Goal: Information Seeking & Learning: Learn about a topic

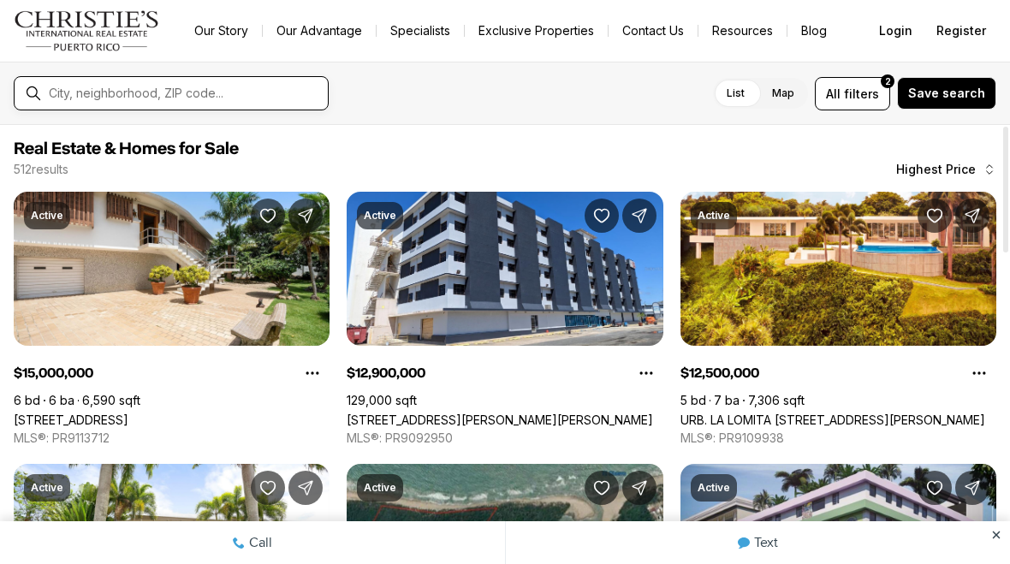
click at [145, 98] on input "text" at bounding box center [185, 93] width 272 height 15
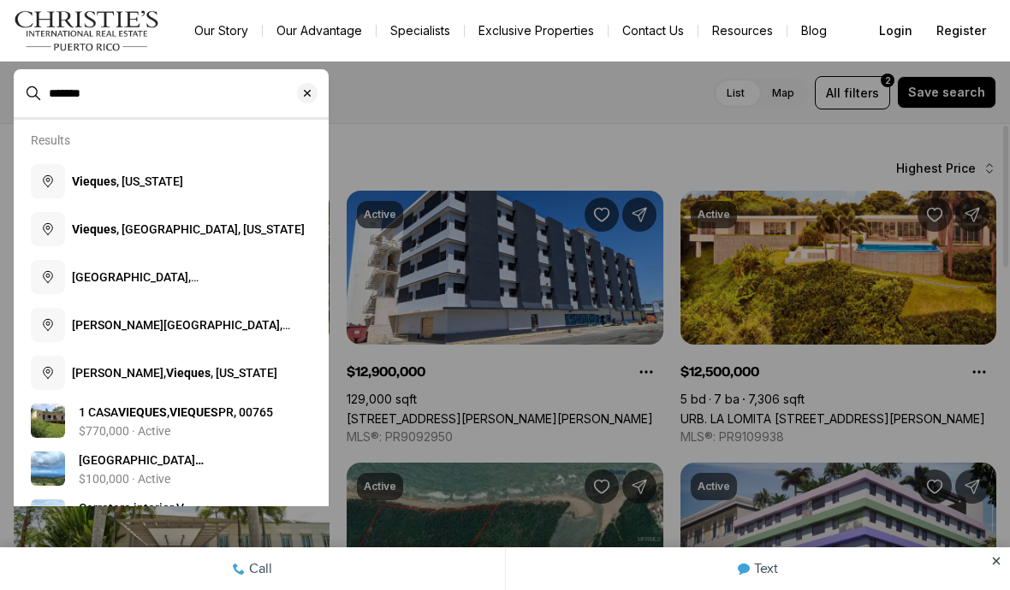
type input "*******"
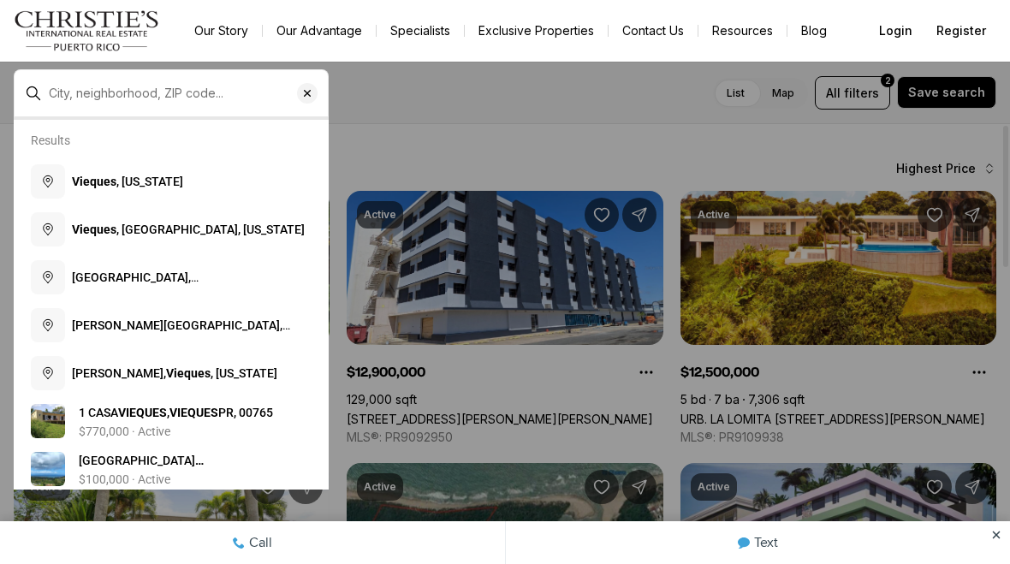
type input "**********"
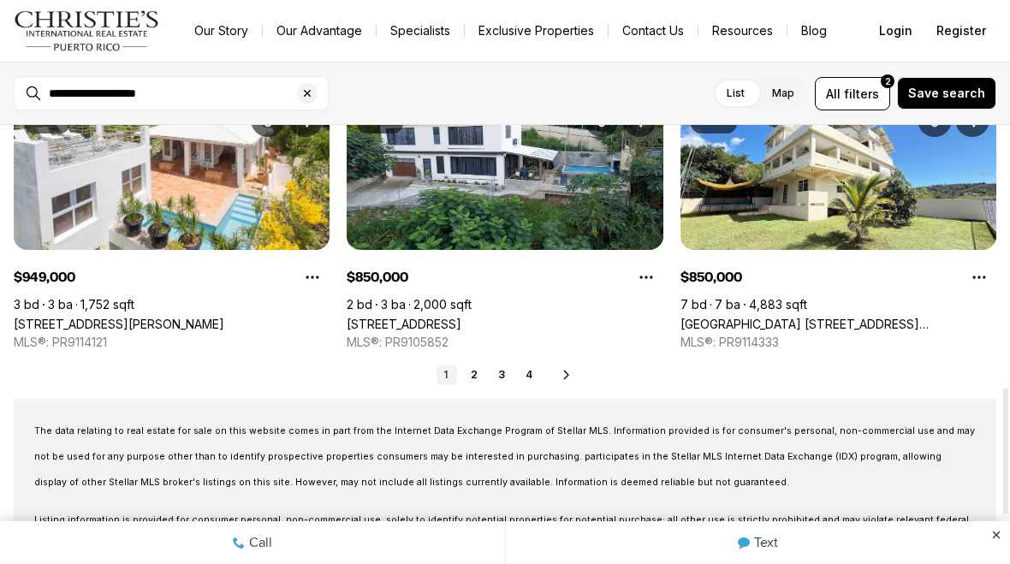
scroll to position [914, 0]
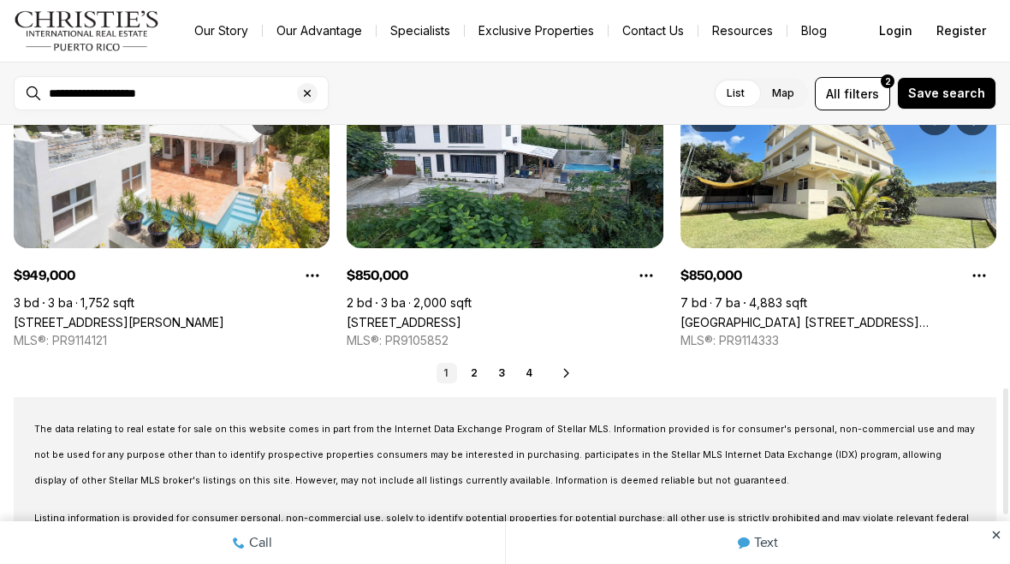
click at [477, 377] on link "2" at bounding box center [474, 373] width 21 height 21
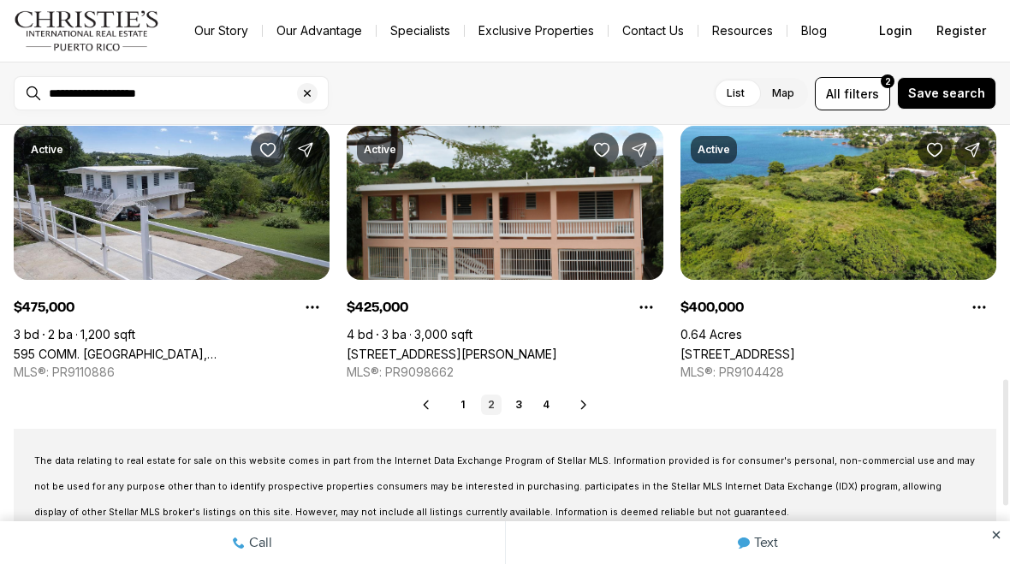
scroll to position [883, 0]
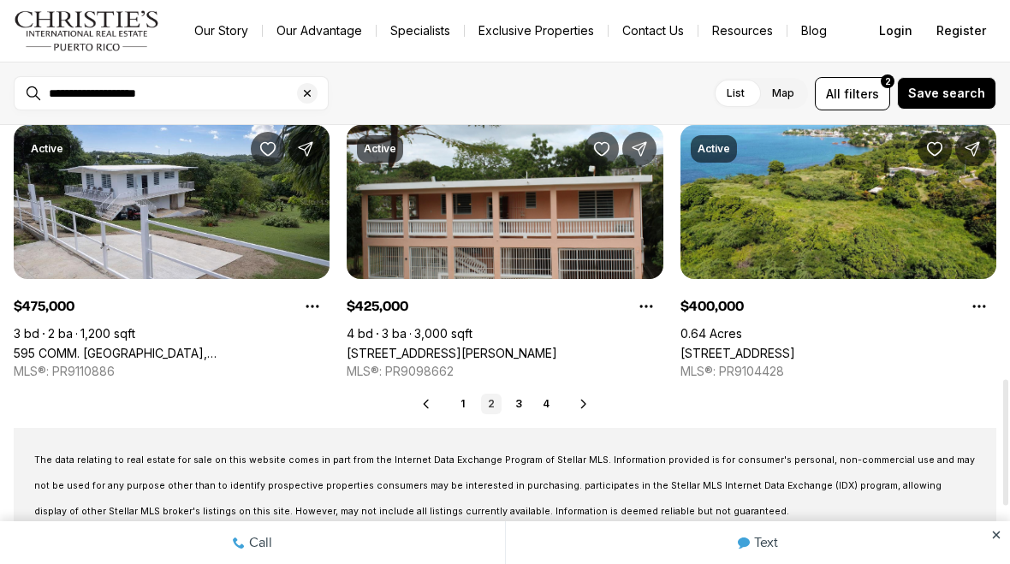
click at [522, 407] on link "3" at bounding box center [518, 404] width 21 height 21
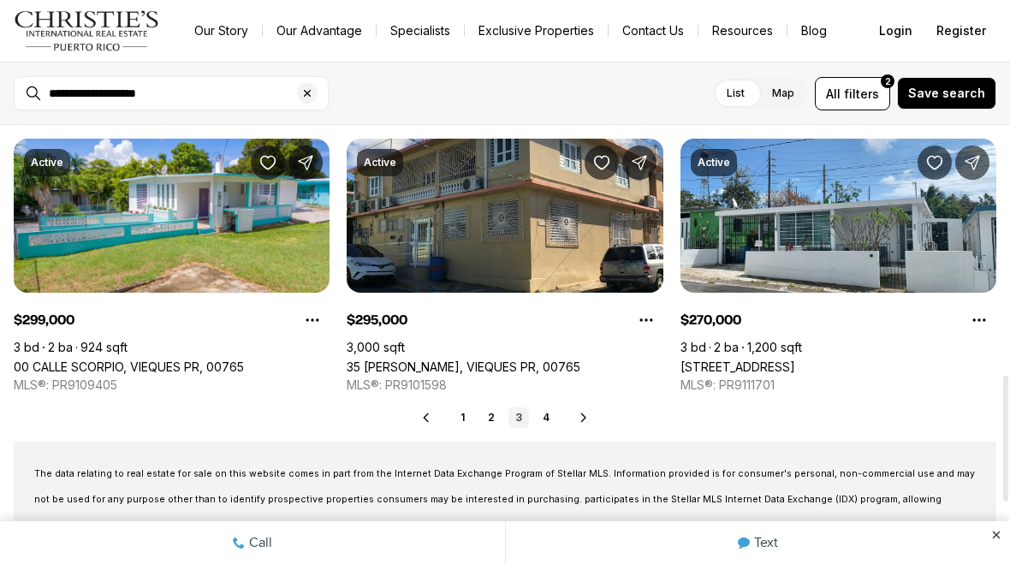
scroll to position [869, 0]
click at [552, 422] on link "4" at bounding box center [546, 417] width 21 height 21
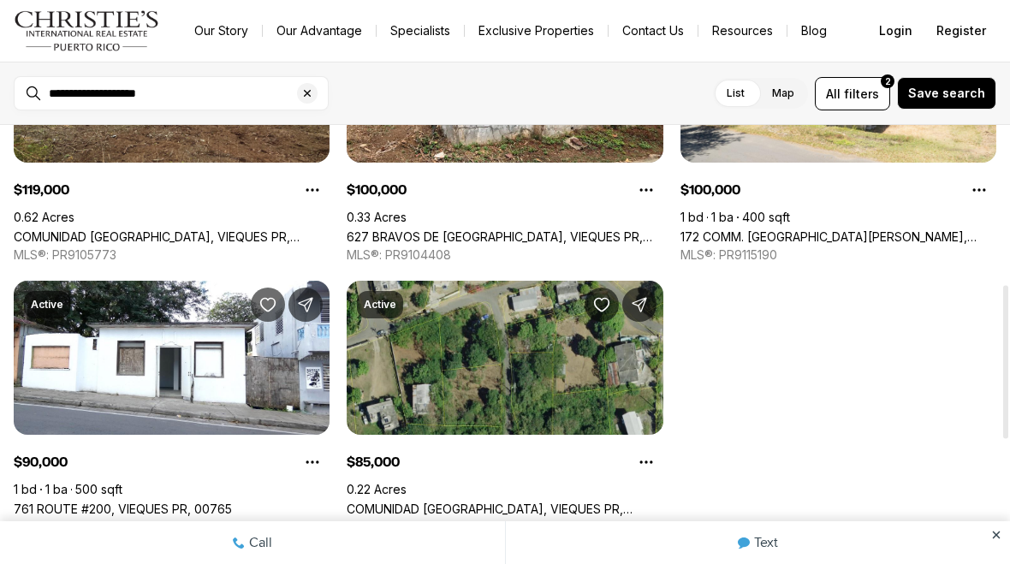
scroll to position [455, 0]
click at [232, 501] on link "761 ROUTE #200, VIEQUES PR, 00765" at bounding box center [123, 508] width 218 height 15
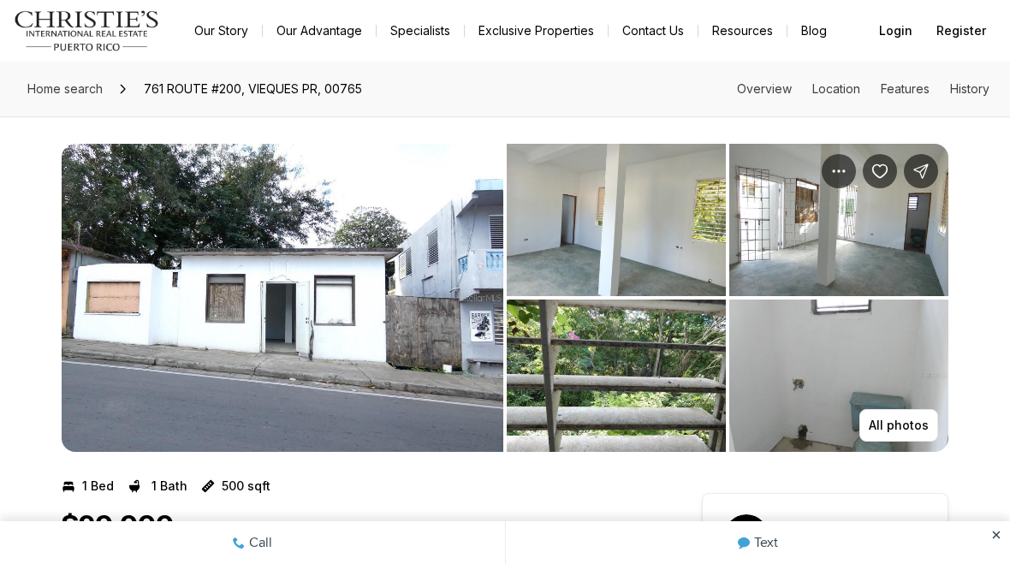
click at [642, 245] on img "View image gallery" at bounding box center [616, 220] width 219 height 152
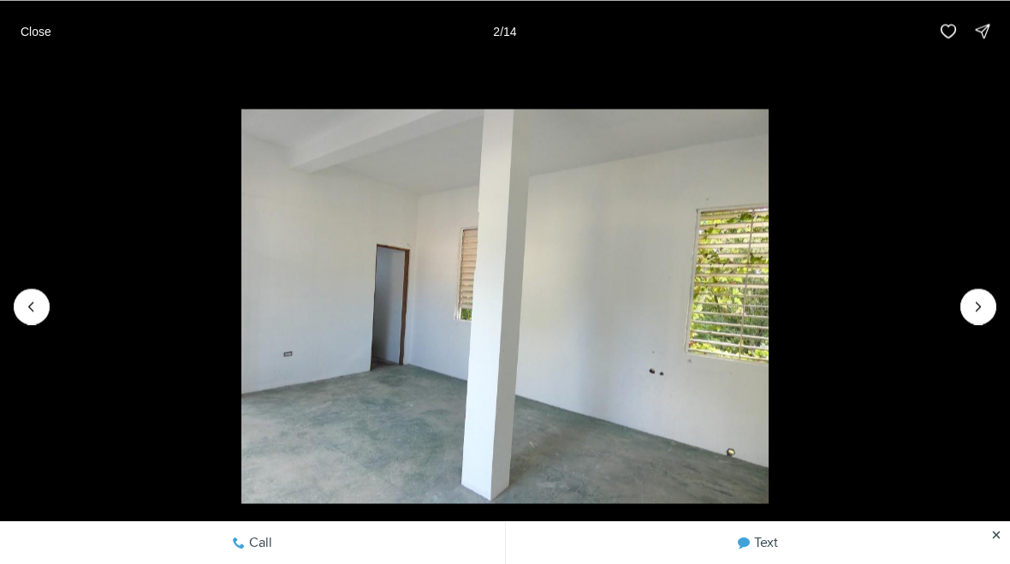
click at [958, 310] on li "2 of 14" at bounding box center [505, 306] width 1010 height 489
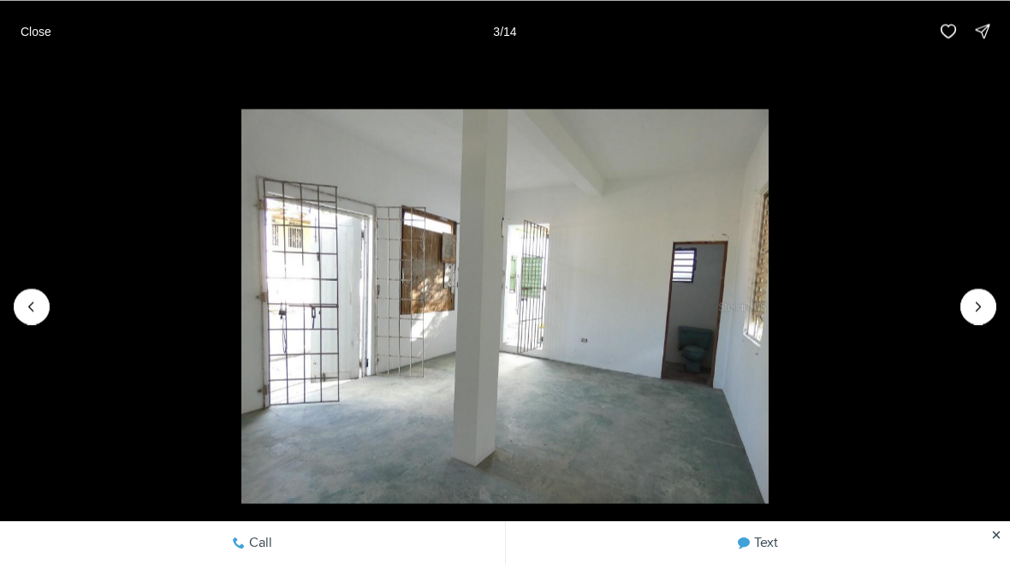
click at [41, 297] on button "Previous slide" at bounding box center [32, 306] width 36 height 36
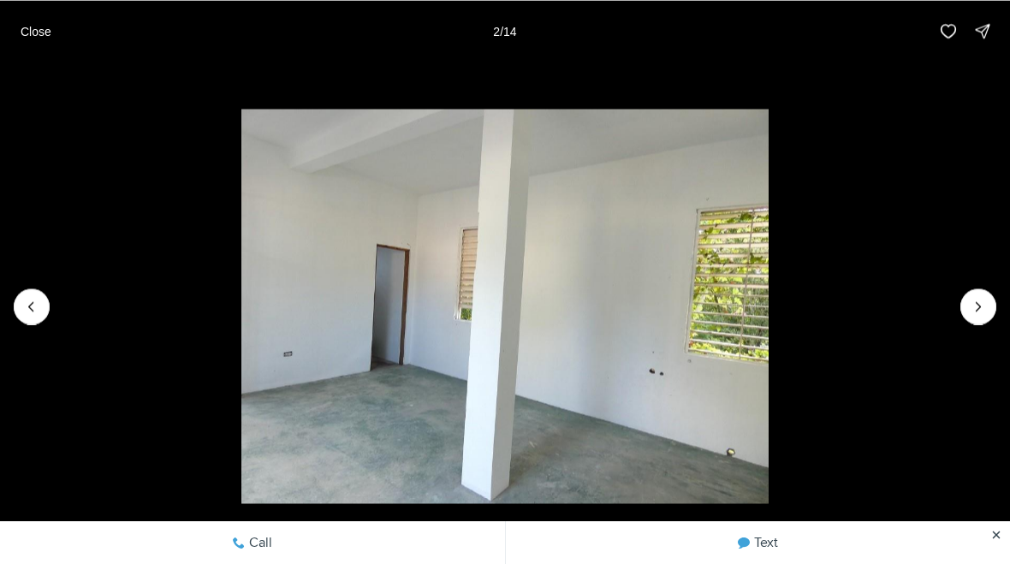
click at [967, 313] on button "Next slide" at bounding box center [978, 306] width 36 height 36
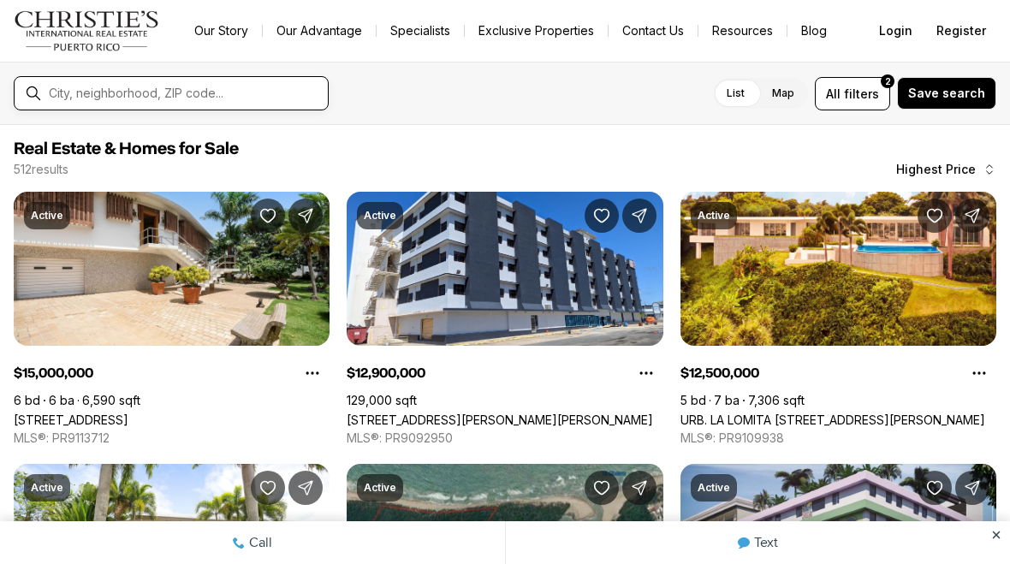
click at [104, 92] on input "text" at bounding box center [185, 93] width 272 height 15
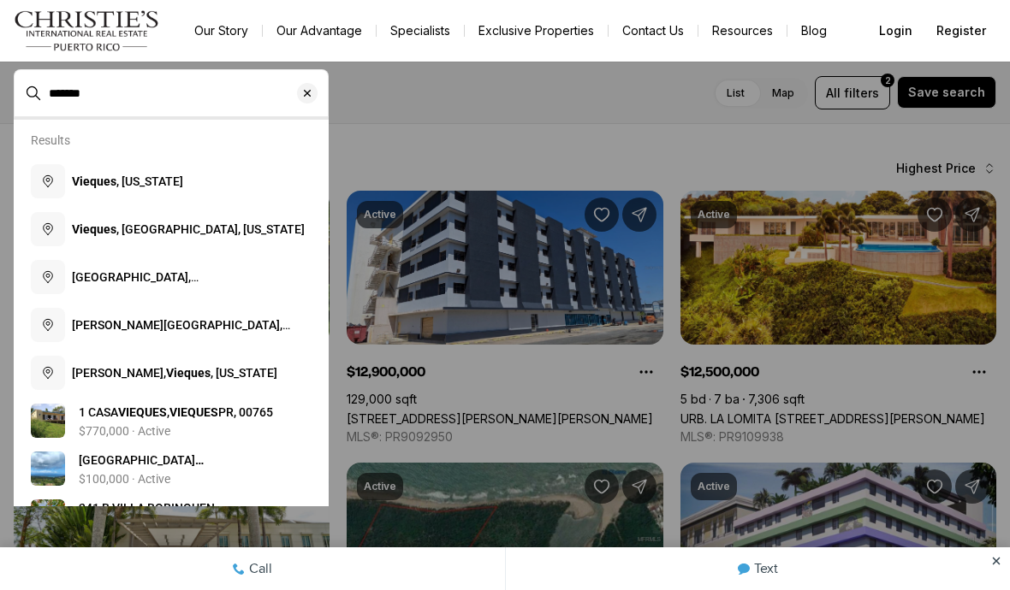
click at [185, 193] on button "Vieques , Puerto Rico" at bounding box center [171, 181] width 294 height 48
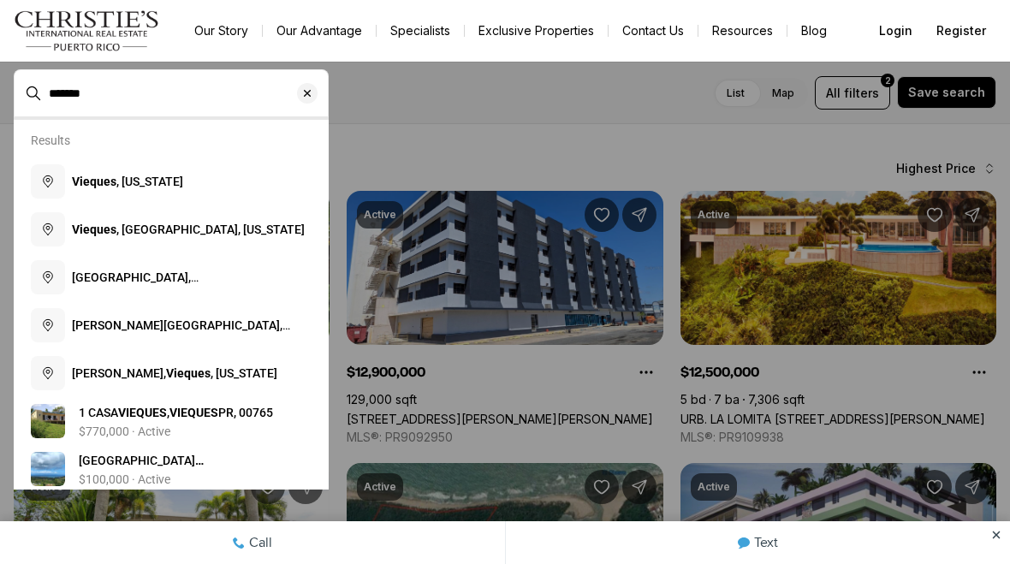
type input "**********"
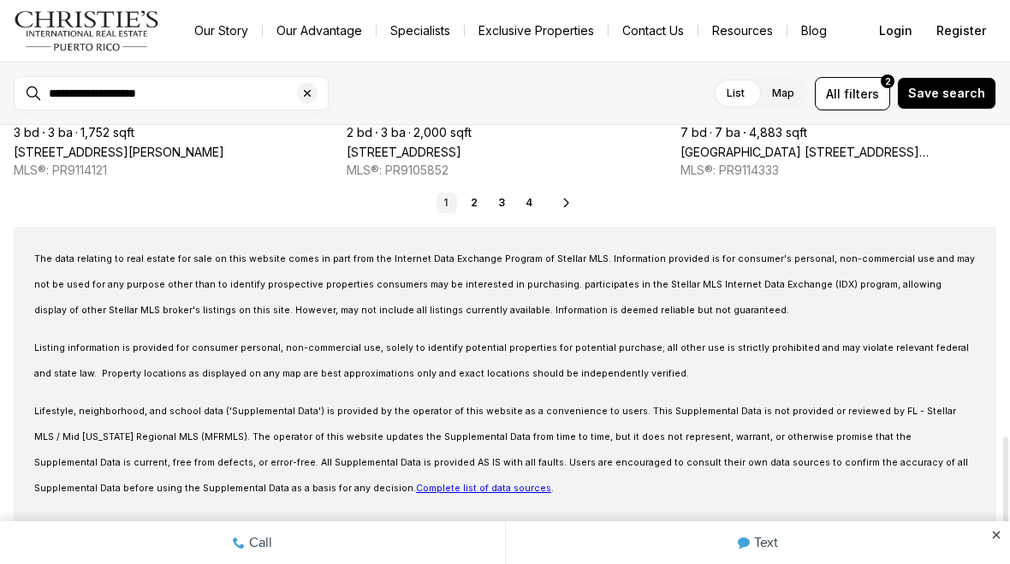
scroll to position [1082, 0]
click at [538, 209] on link "4" at bounding box center [529, 204] width 21 height 21
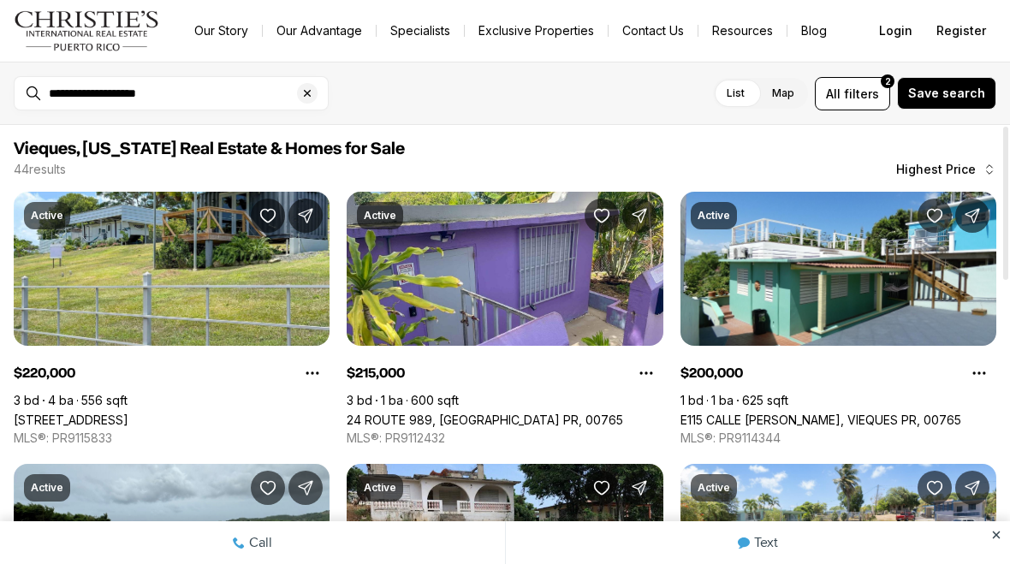
click at [549, 412] on link "24 ROUTE 989, VIEQUES PR, 00765" at bounding box center [485, 419] width 276 height 15
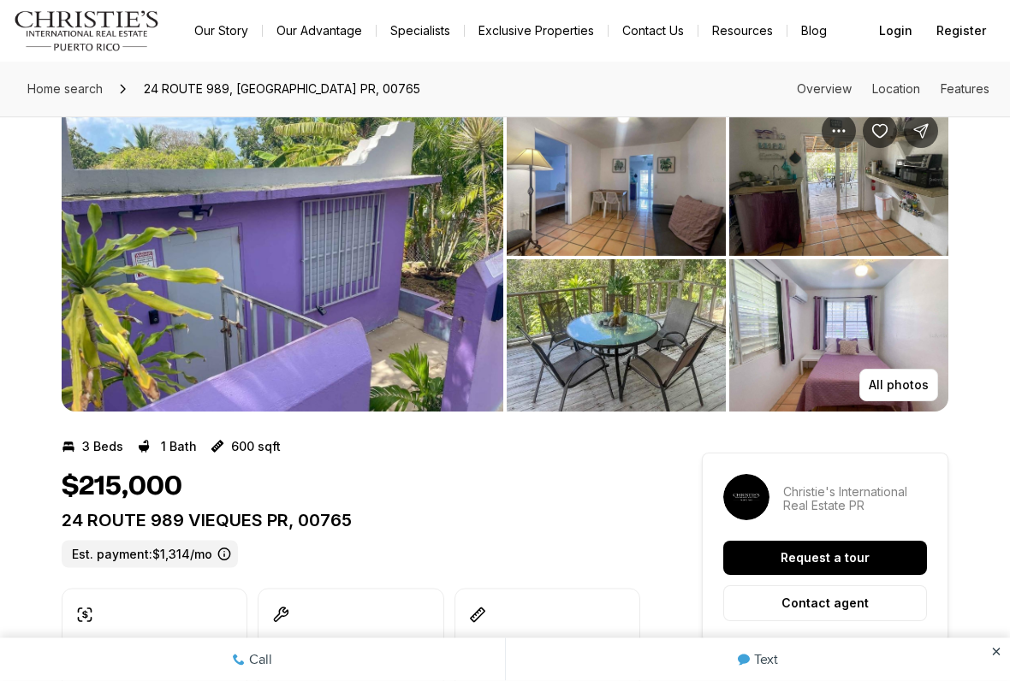
scroll to position [40, 0]
click at [426, 355] on img "View image gallery" at bounding box center [283, 258] width 442 height 308
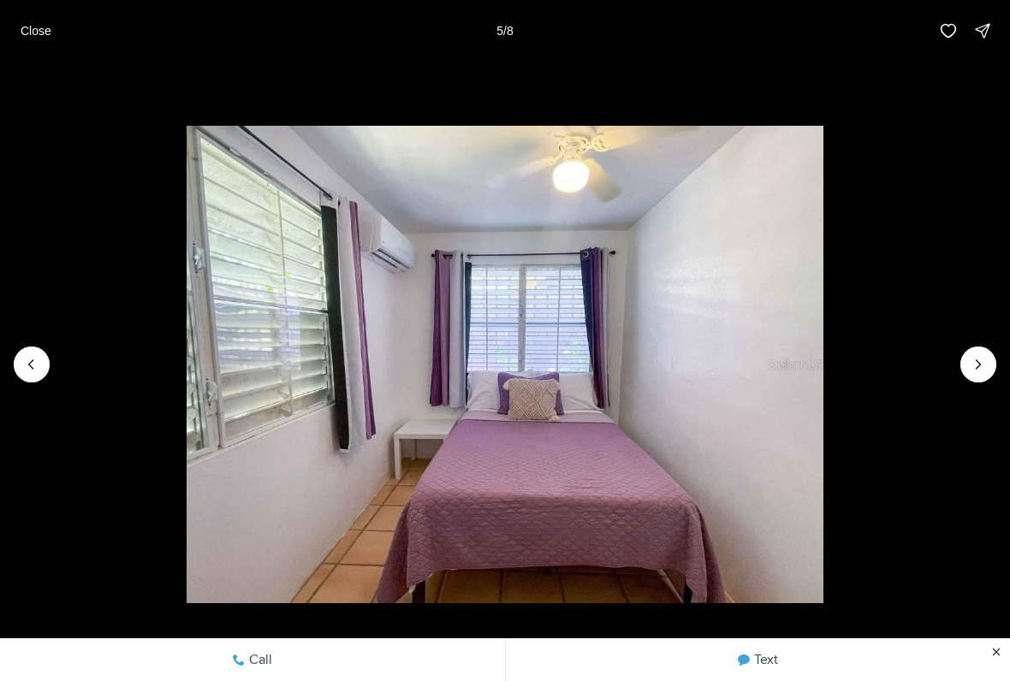
click at [974, 380] on button "Next slide" at bounding box center [978, 365] width 36 height 36
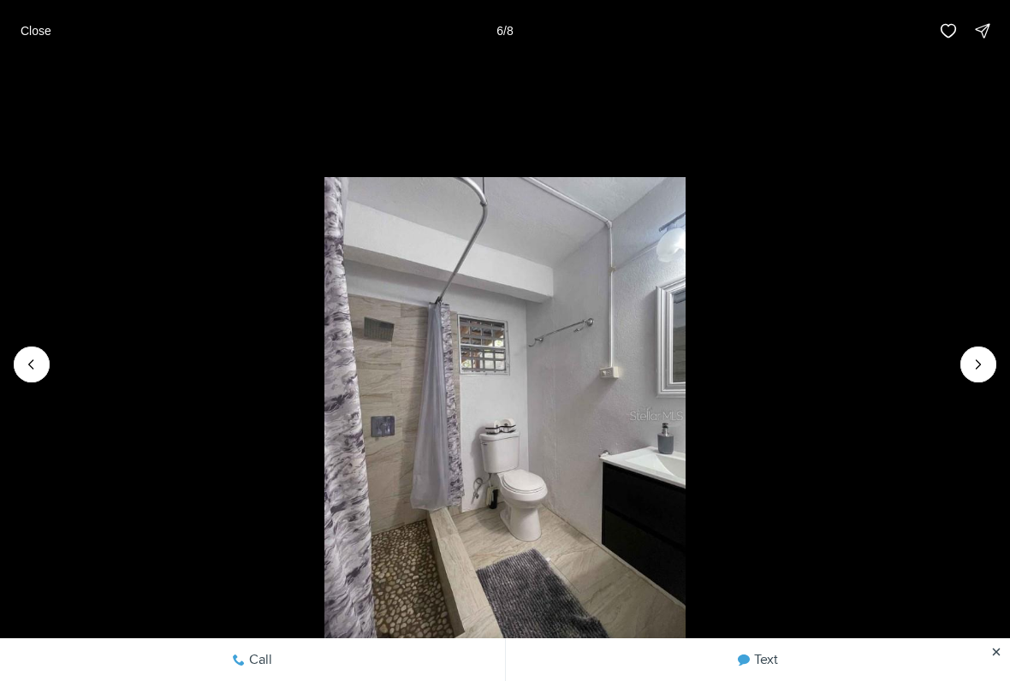
click at [979, 370] on icon "Next slide" at bounding box center [978, 364] width 17 height 17
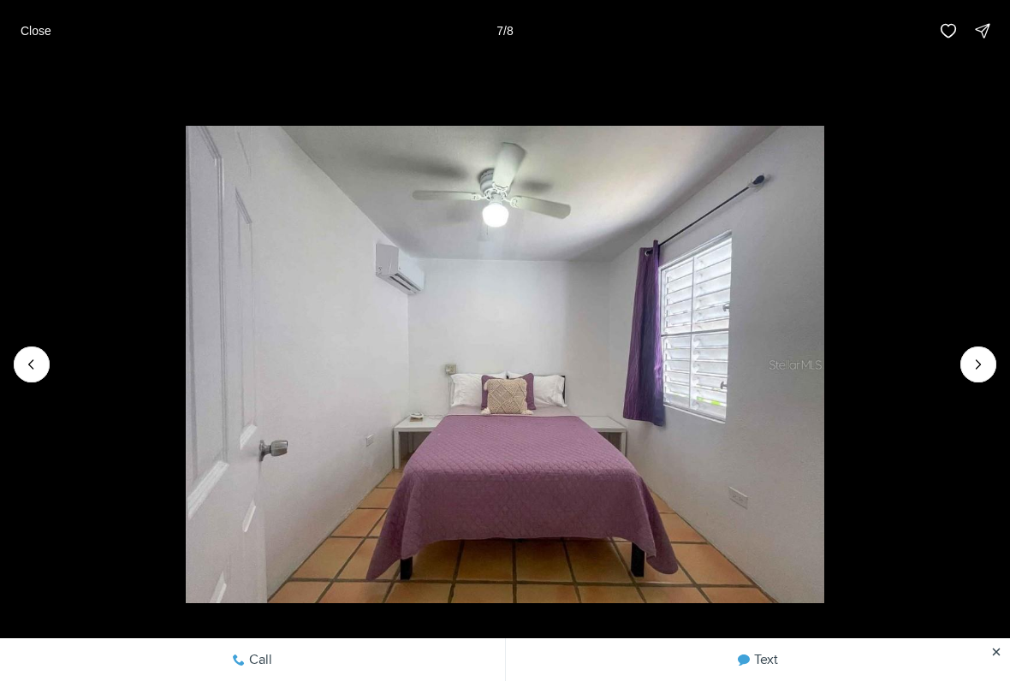
click at [970, 370] on icon "Next slide" at bounding box center [978, 364] width 17 height 17
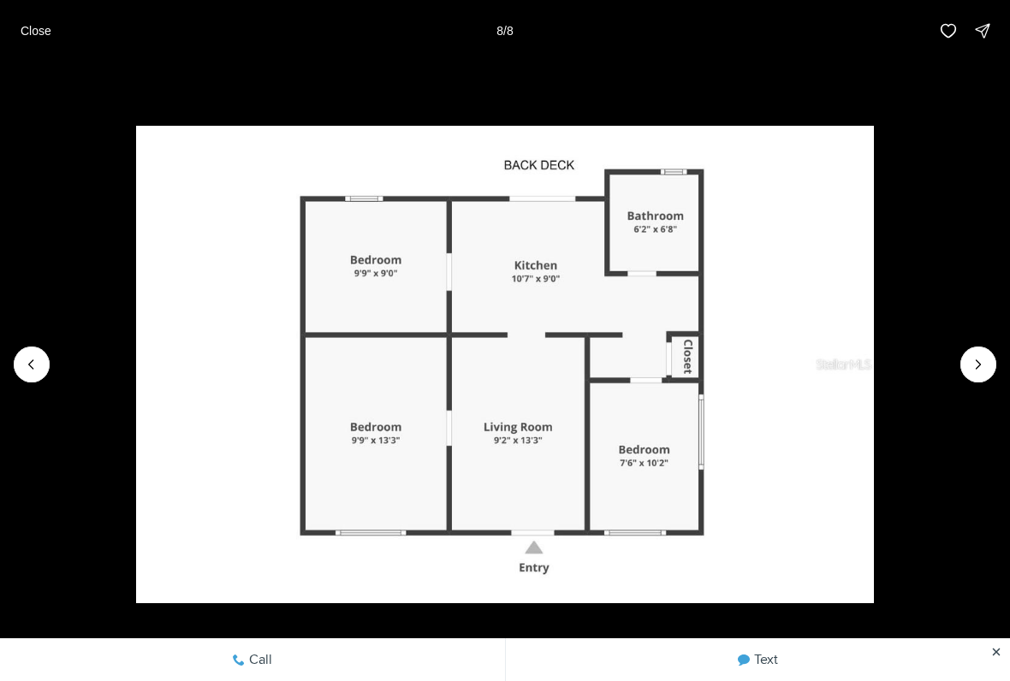
click at [973, 378] on div at bounding box center [978, 365] width 36 height 36
click at [874, 365] on img "8 of 8" at bounding box center [505, 364] width 738 height 477
click at [977, 376] on div at bounding box center [978, 365] width 36 height 36
click at [979, 371] on div at bounding box center [978, 365] width 36 height 36
click at [25, 372] on icon "Previous slide" at bounding box center [31, 364] width 17 height 17
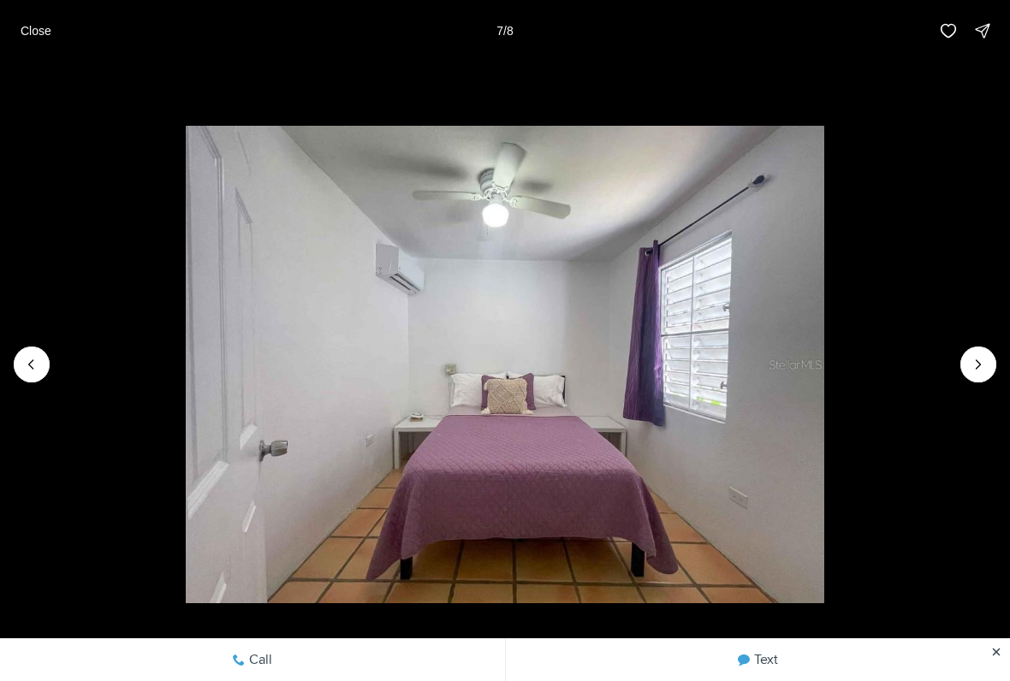
click at [186, 390] on img "7 of 8" at bounding box center [505, 364] width 638 height 477
click at [186, 372] on img "7 of 8" at bounding box center [505, 364] width 638 height 477
click at [186, 368] on img "7 of 8" at bounding box center [505, 364] width 638 height 477
click at [38, 366] on icon "Previous slide" at bounding box center [31, 364] width 17 height 17
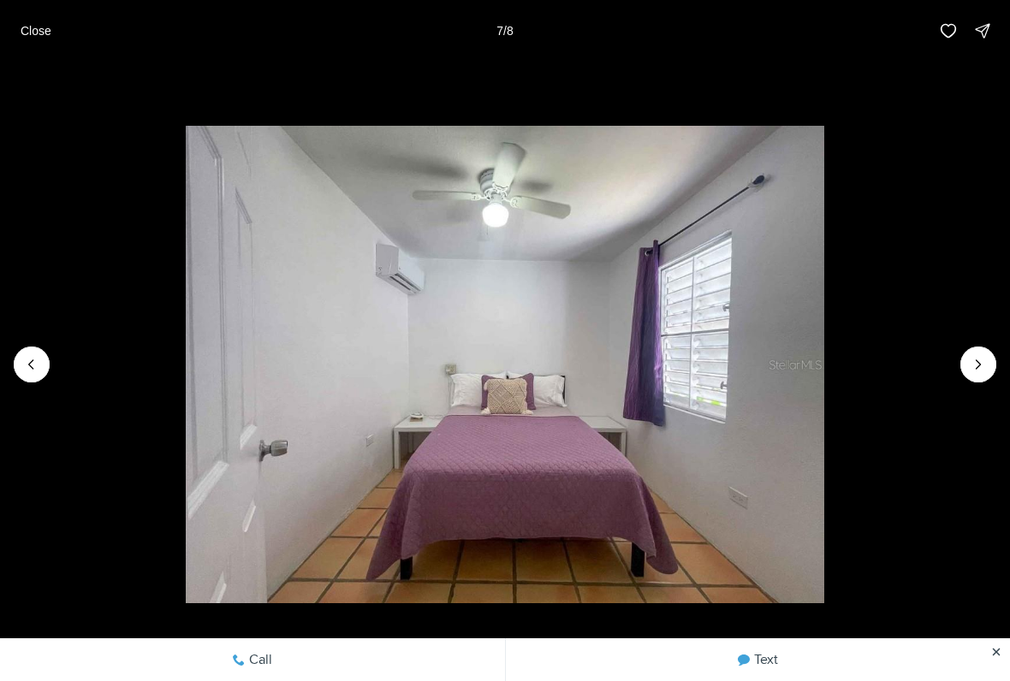
click at [43, 371] on button "Previous slide" at bounding box center [32, 365] width 36 height 36
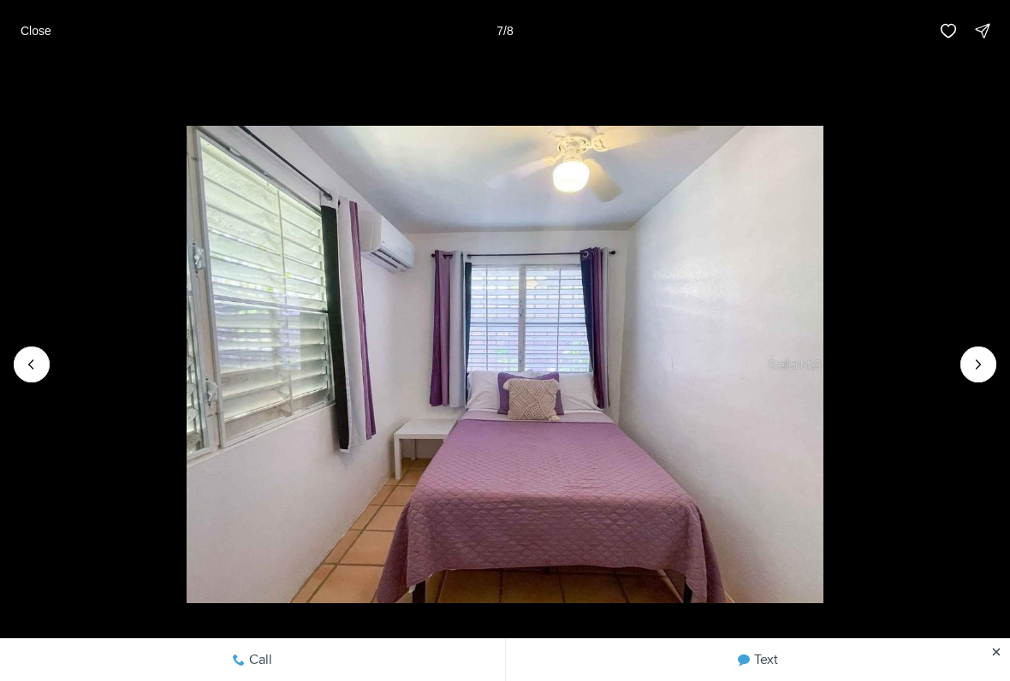
click at [37, 360] on icon "Previous slide" at bounding box center [31, 364] width 17 height 17
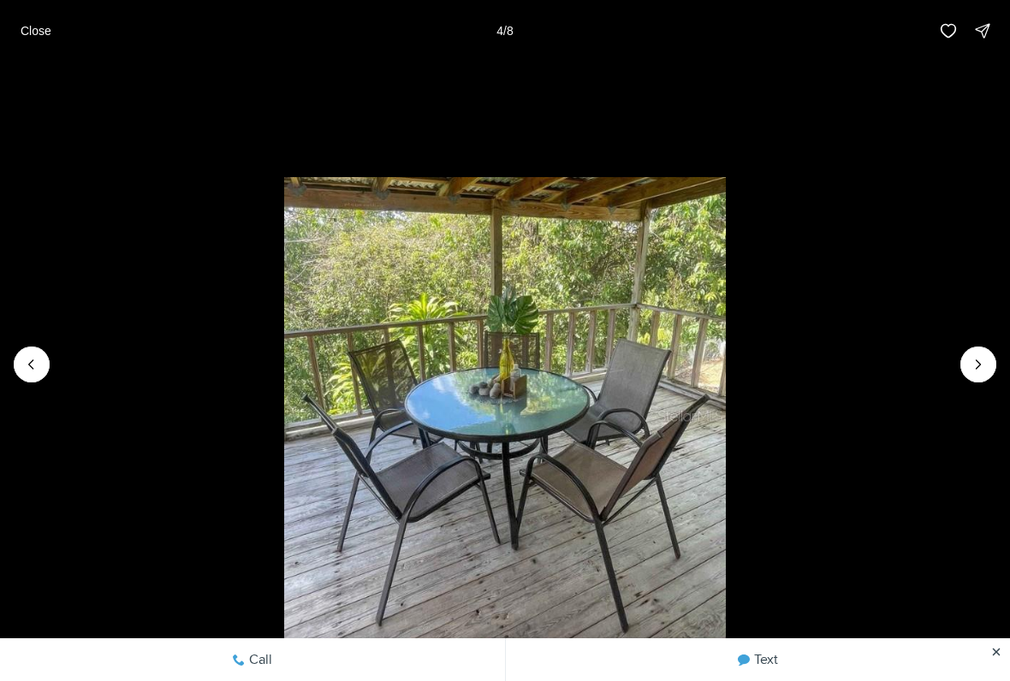
click at [68, 380] on li "4 of 8" at bounding box center [505, 365] width 1010 height 606
click at [68, 379] on li "4 of 8" at bounding box center [505, 365] width 1010 height 606
click at [57, 373] on li "4 of 8" at bounding box center [505, 365] width 1010 height 606
click at [55, 370] on li "4 of 8" at bounding box center [505, 365] width 1010 height 606
click at [46, 355] on button "Previous slide" at bounding box center [32, 365] width 36 height 36
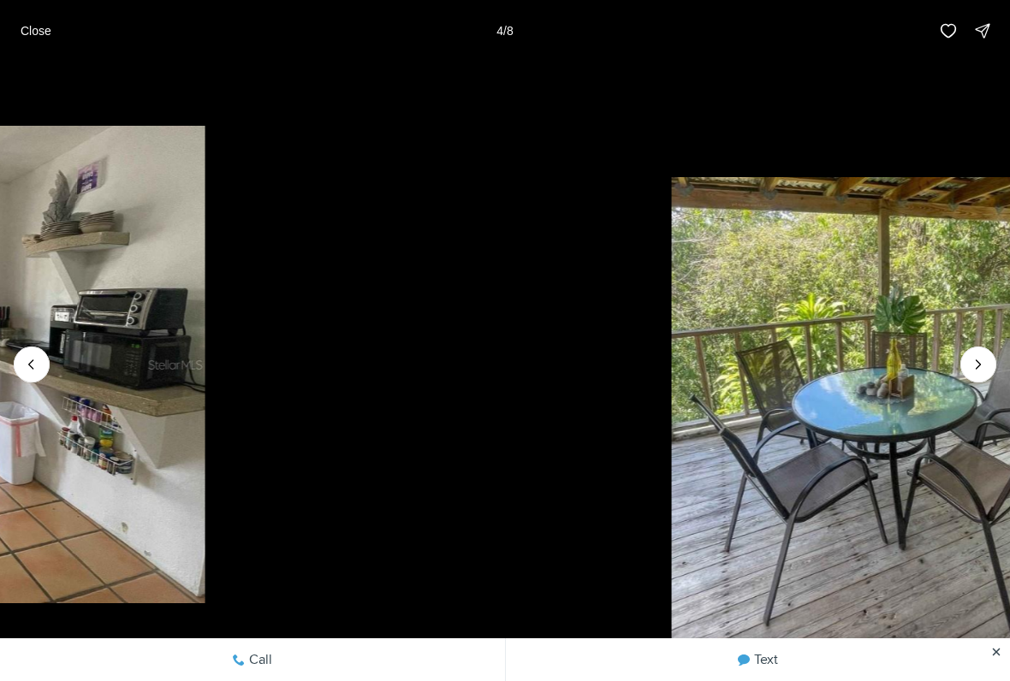
click at [45, 355] on button "Previous slide" at bounding box center [32, 365] width 36 height 36
click at [49, 364] on button "Previous slide" at bounding box center [32, 365] width 36 height 36
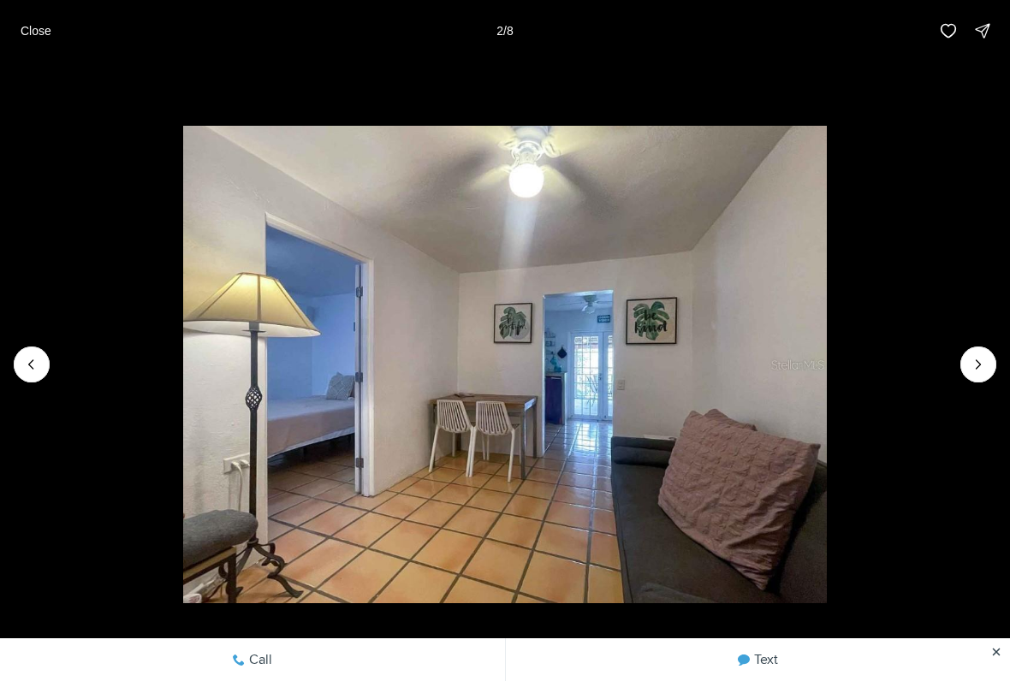
click at [54, 38] on button "Close" at bounding box center [35, 31] width 51 height 34
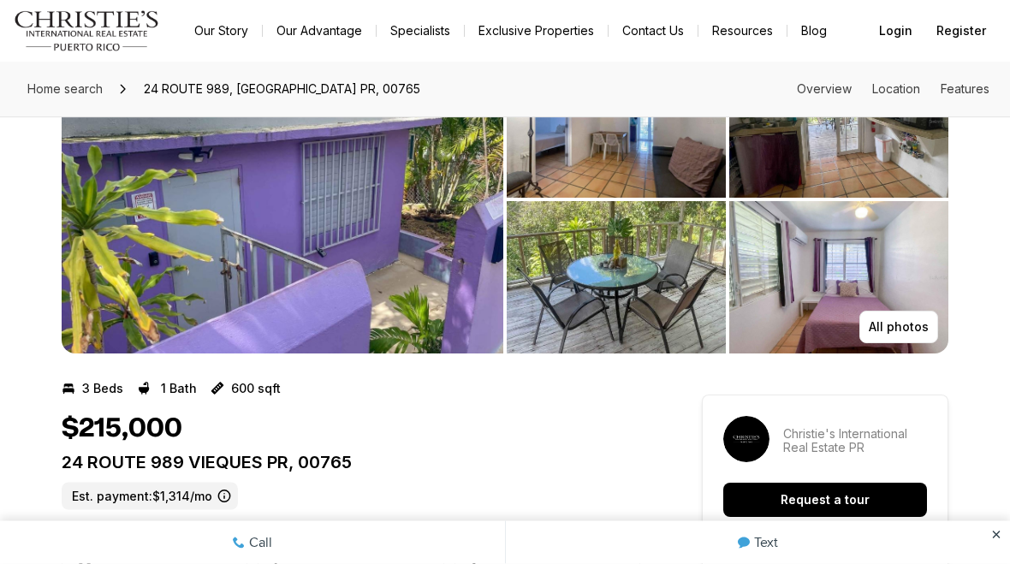
scroll to position [0, 0]
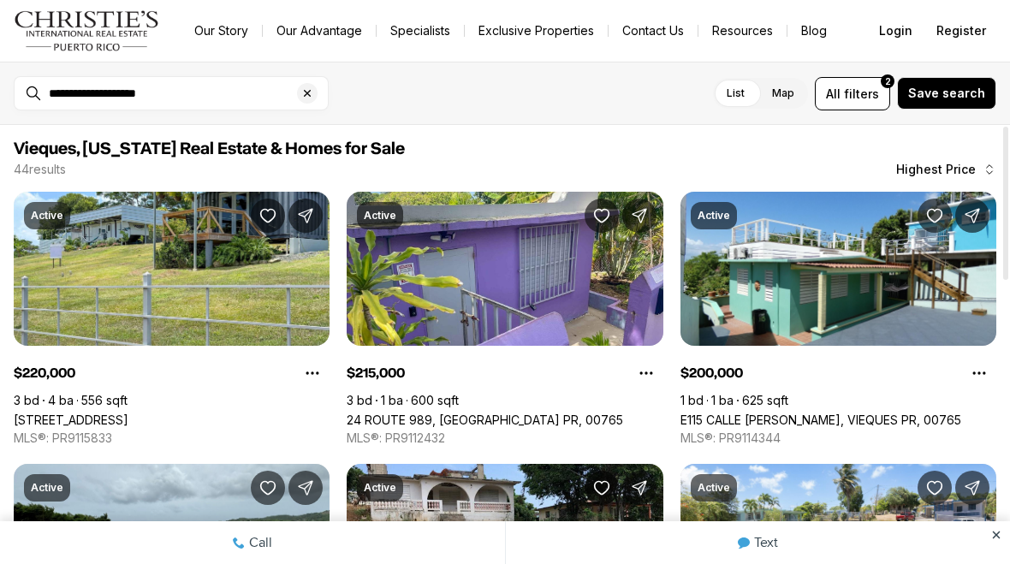
click at [902, 412] on link "E115 CALLE M-GARCIA, VIEQUES PR, 00765" at bounding box center [820, 419] width 281 height 15
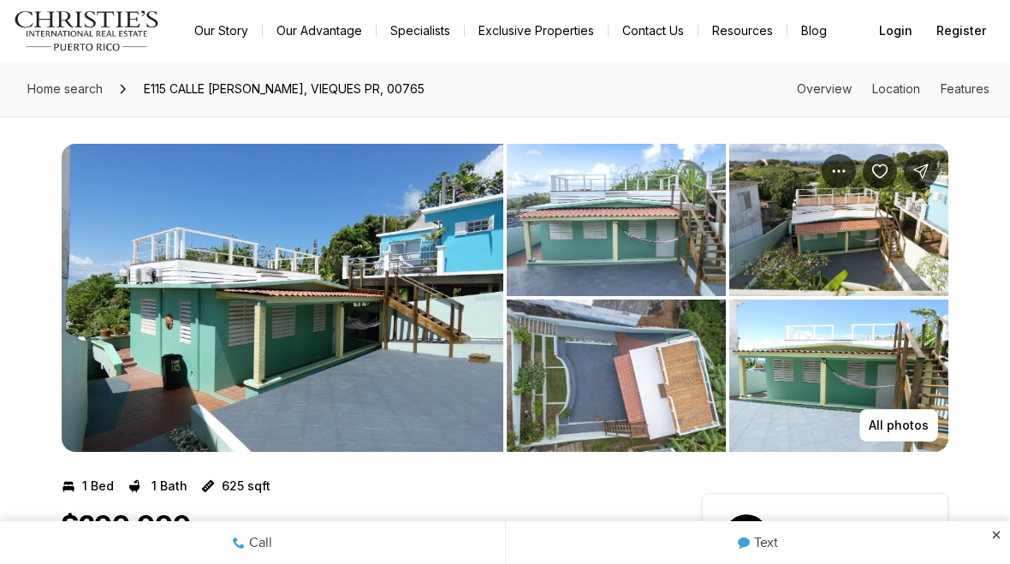
click at [436, 324] on img "View image gallery" at bounding box center [283, 298] width 442 height 308
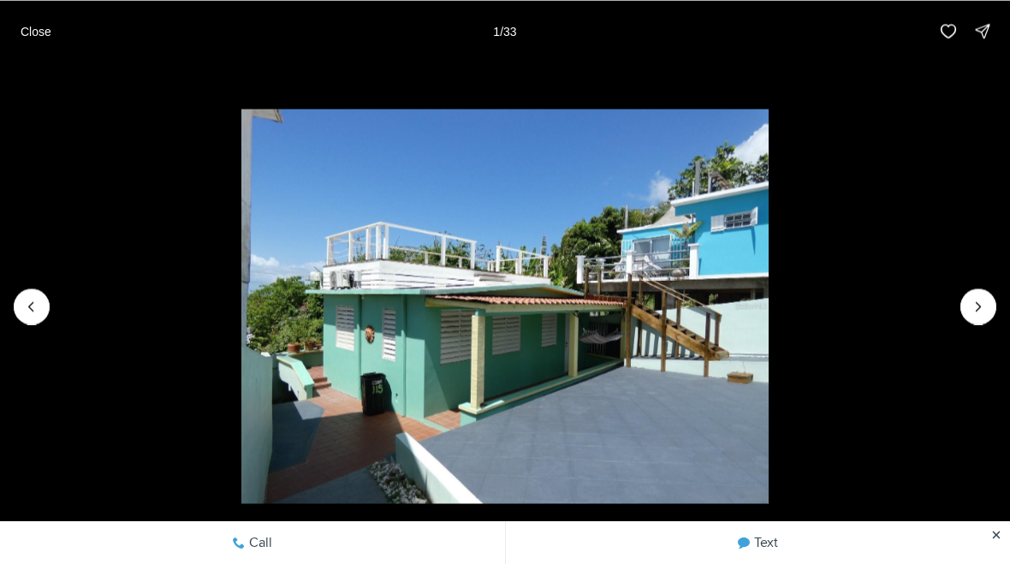
click at [965, 307] on button "Next slide" at bounding box center [978, 306] width 36 height 36
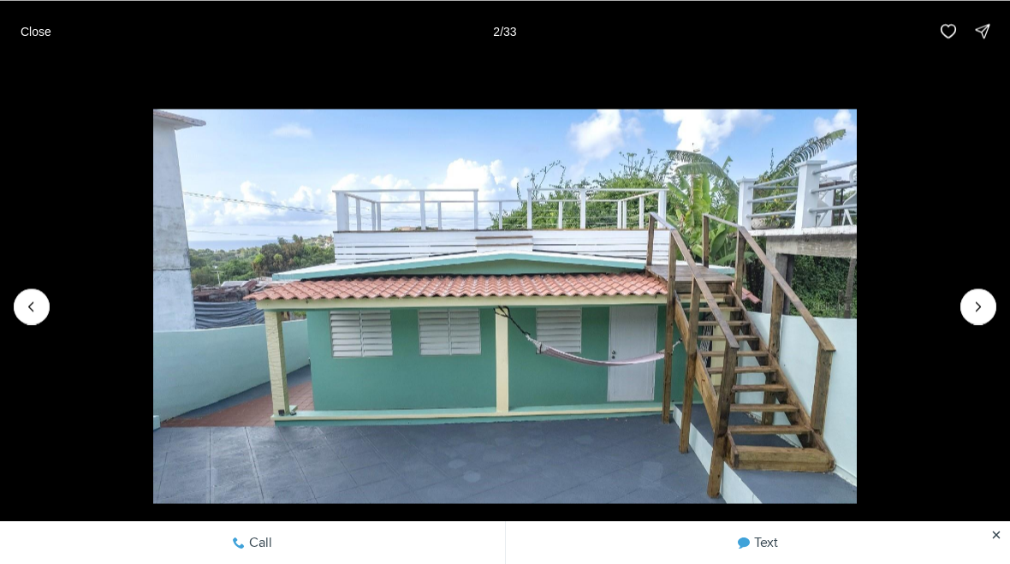
click at [975, 301] on icon "Next slide" at bounding box center [978, 306] width 17 height 17
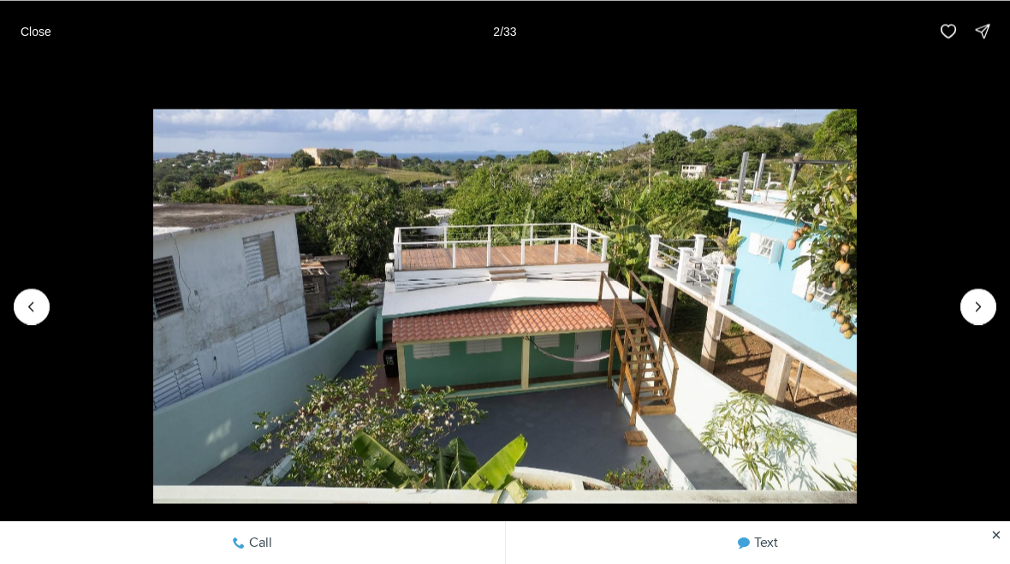
click at [970, 305] on icon "Next slide" at bounding box center [978, 306] width 17 height 17
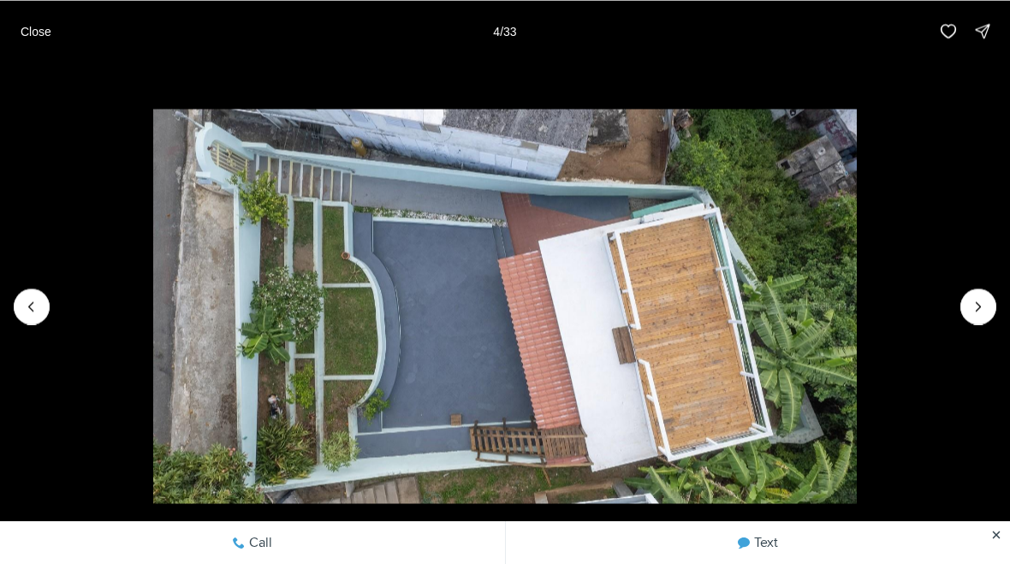
click at [962, 301] on button "Next slide" at bounding box center [978, 306] width 36 height 36
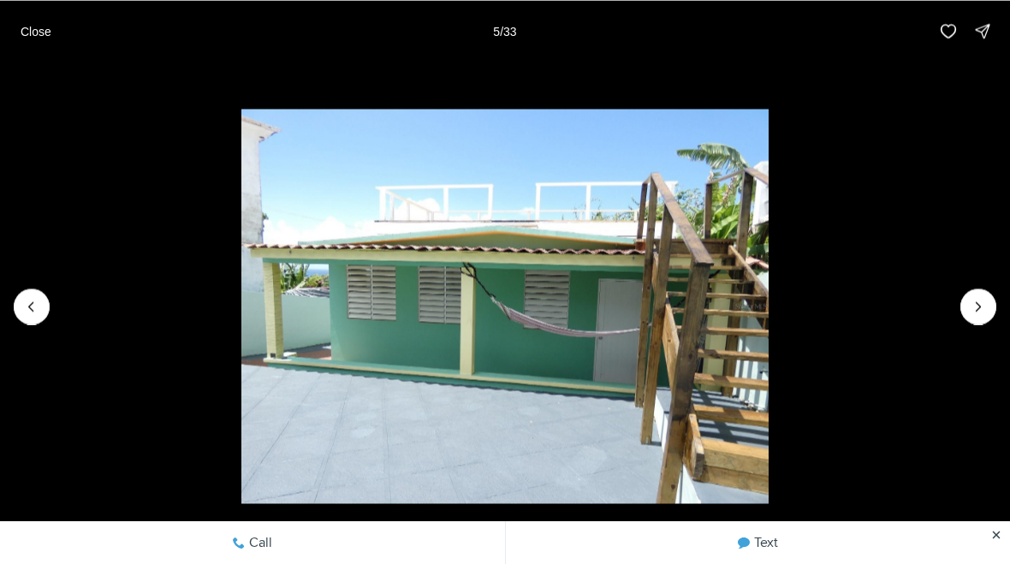
click at [971, 307] on icon "Next slide" at bounding box center [978, 306] width 17 height 17
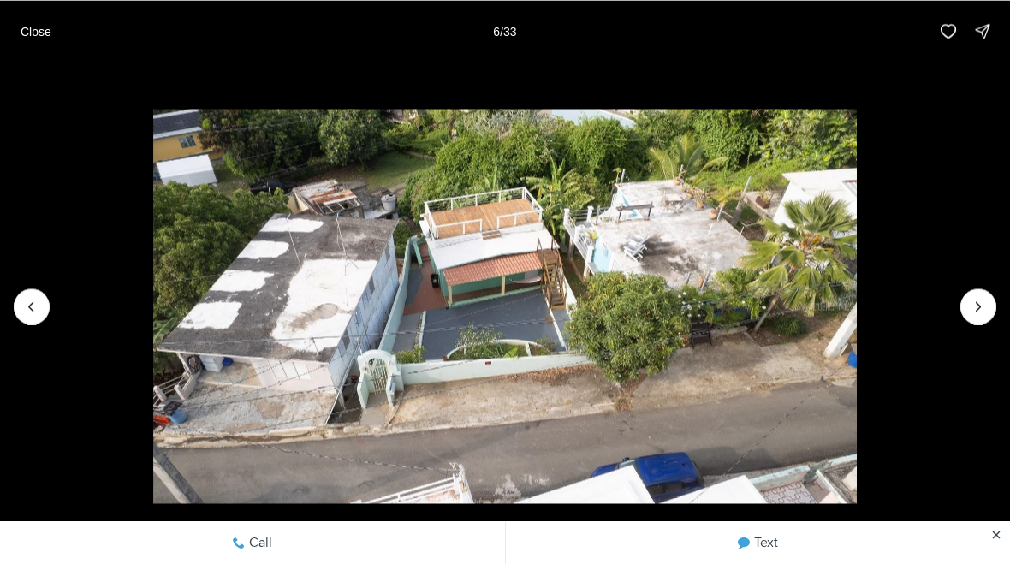
click at [970, 305] on icon "Next slide" at bounding box center [978, 306] width 17 height 17
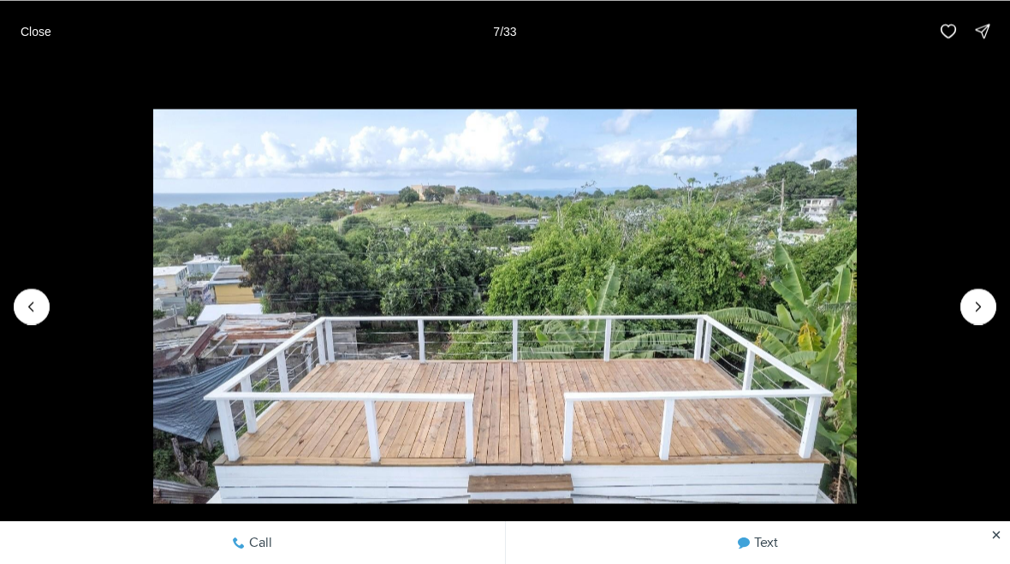
click at [965, 305] on button "Next slide" at bounding box center [978, 306] width 36 height 36
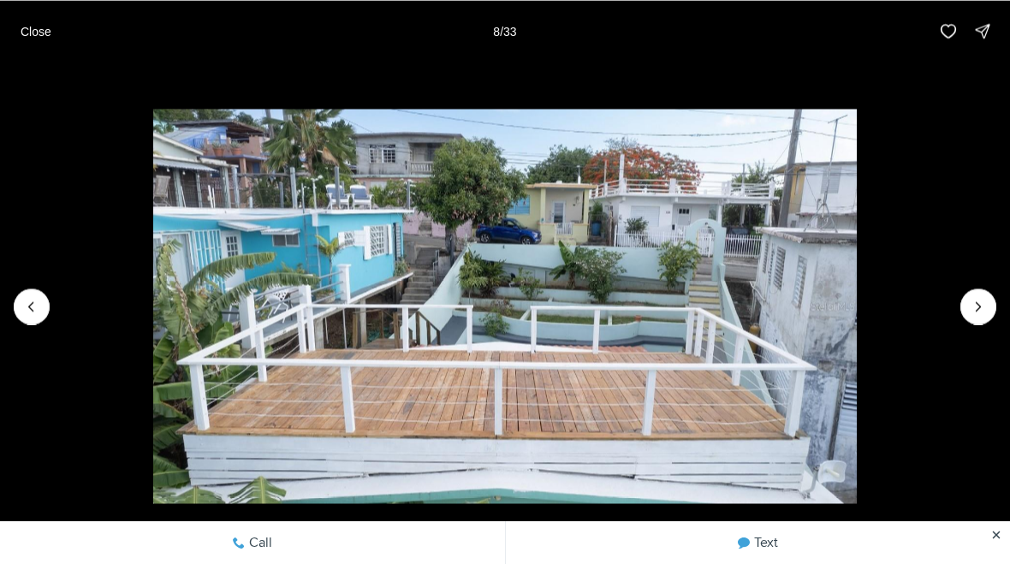
click at [960, 309] on button "Next slide" at bounding box center [978, 306] width 36 height 36
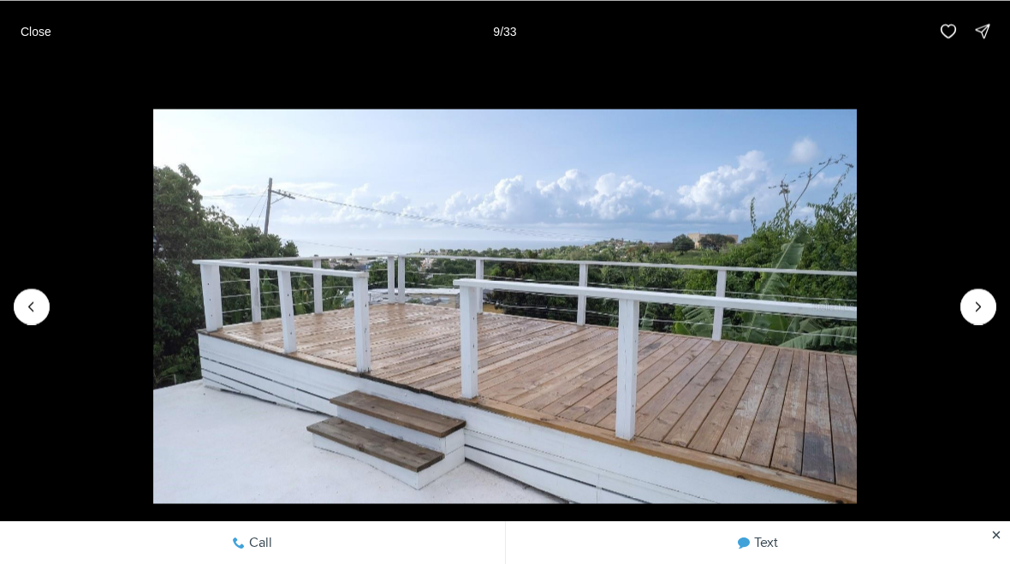
click at [857, 311] on img "9 of 33" at bounding box center [504, 306] width 703 height 394
click at [966, 305] on button "Next slide" at bounding box center [978, 306] width 36 height 36
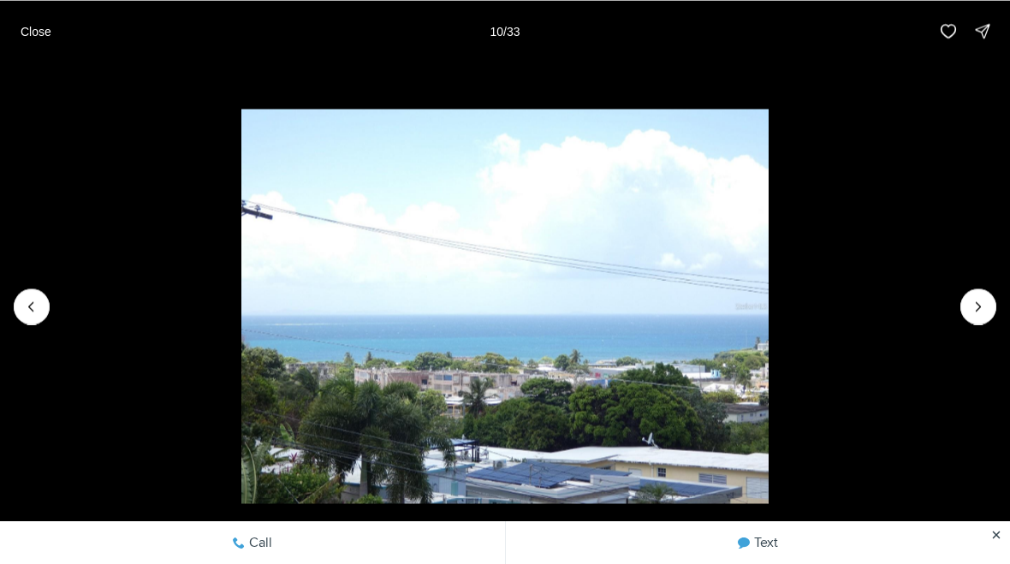
click at [970, 306] on icon "Next slide" at bounding box center [978, 306] width 17 height 17
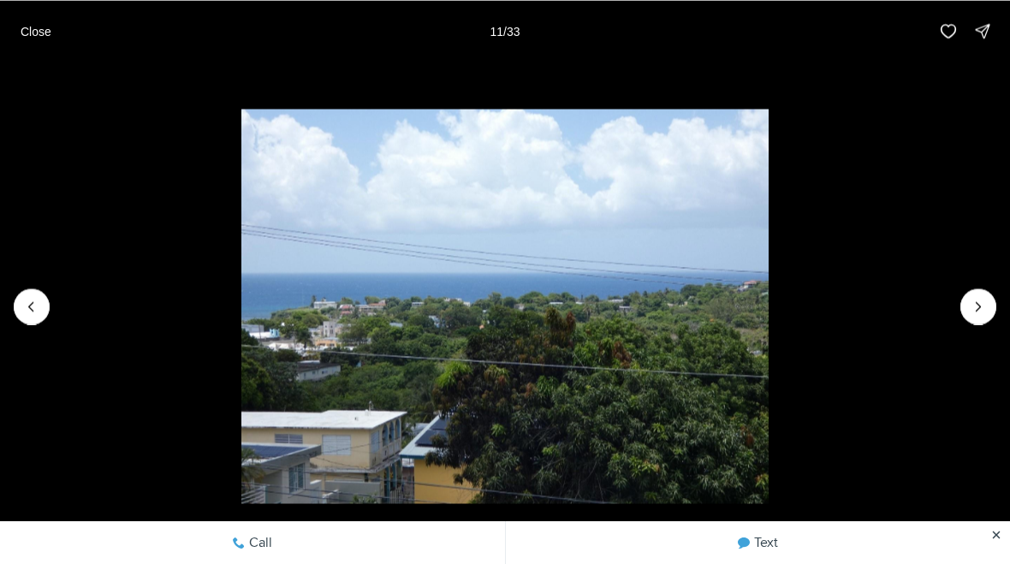
click at [971, 303] on icon "Next slide" at bounding box center [978, 306] width 17 height 17
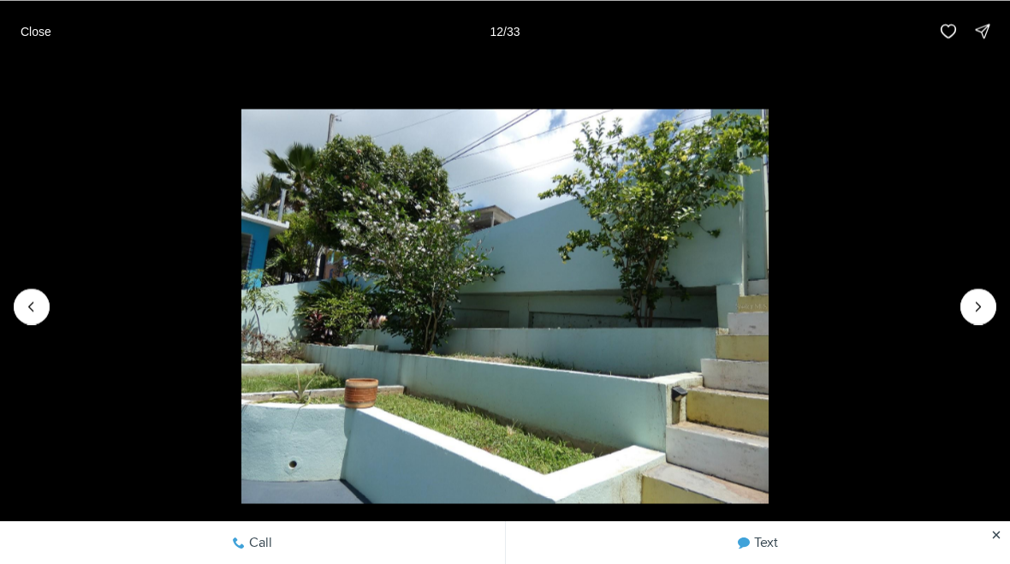
click at [970, 304] on icon "Next slide" at bounding box center [978, 306] width 17 height 17
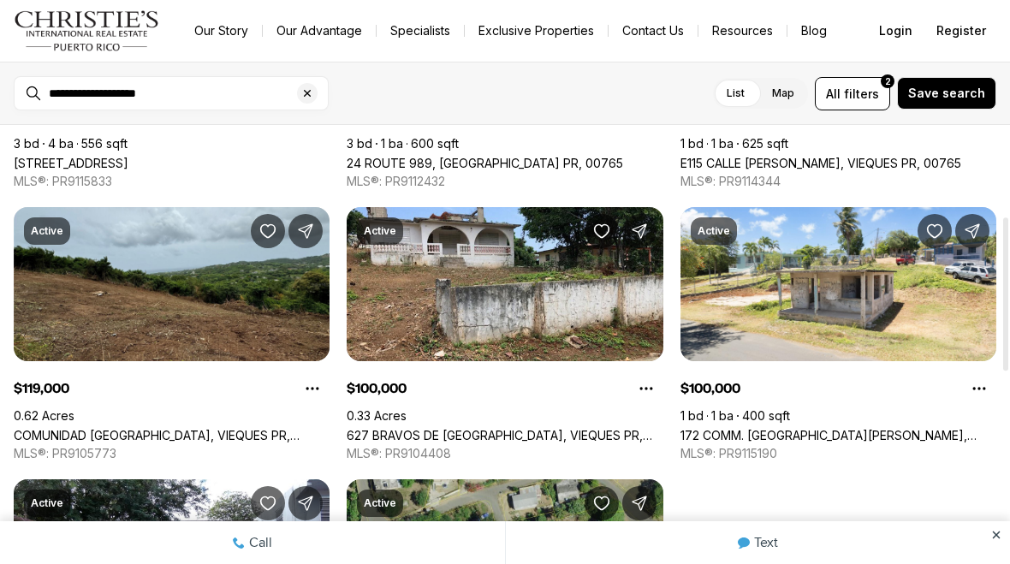
scroll to position [277, 0]
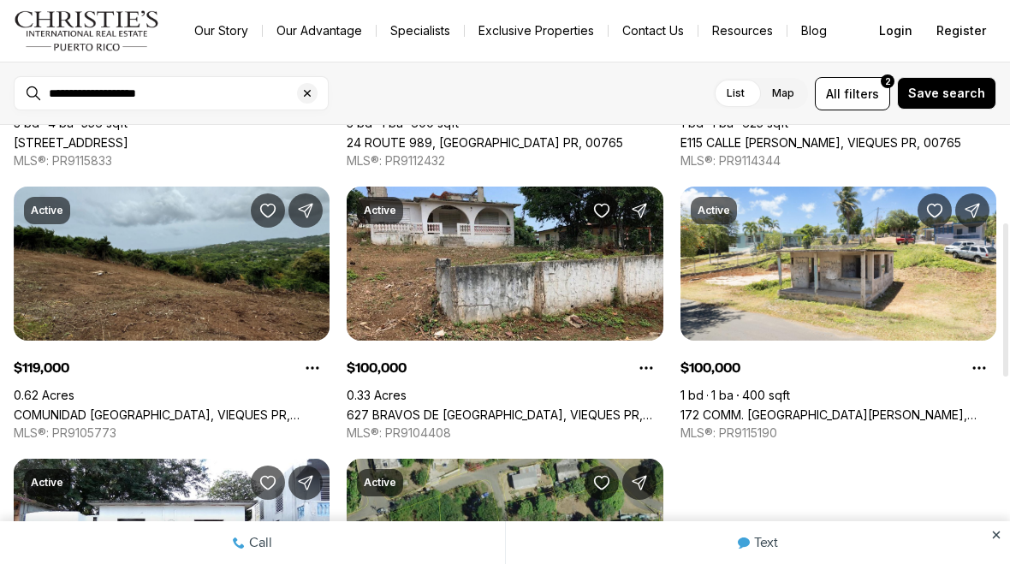
click at [821, 477] on div "Active $220,000 3 bd 4 ba 556 sqft 324 CAMINO SOL, VIEQUES PR, 00765 MLS®: PR91…" at bounding box center [505, 313] width 982 height 799
click at [869, 422] on link "172 COMM. [GEOGRAPHIC_DATA][PERSON_NAME], [GEOGRAPHIC_DATA] PR, 00765" at bounding box center [838, 414] width 316 height 15
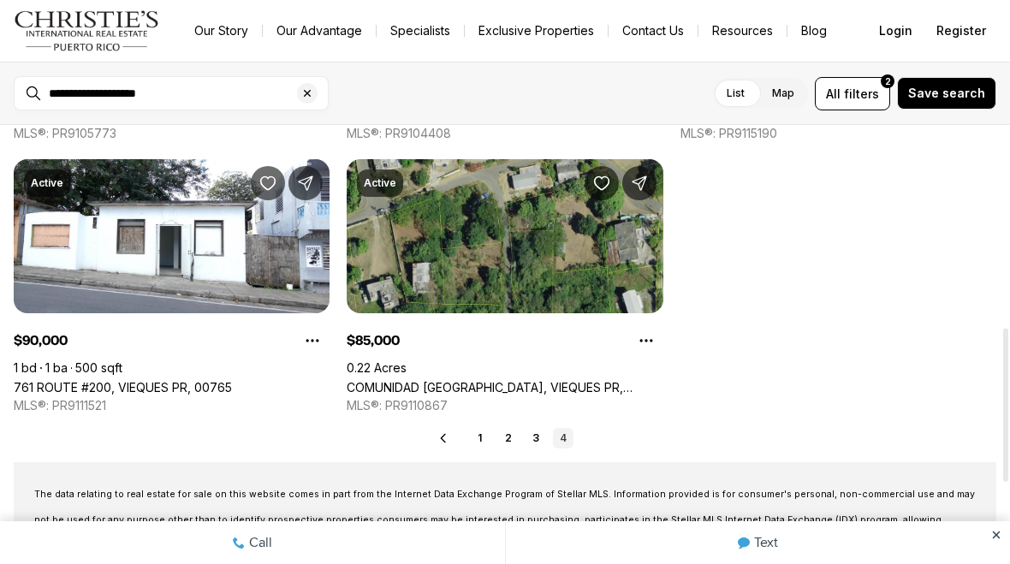
scroll to position [578, 0]
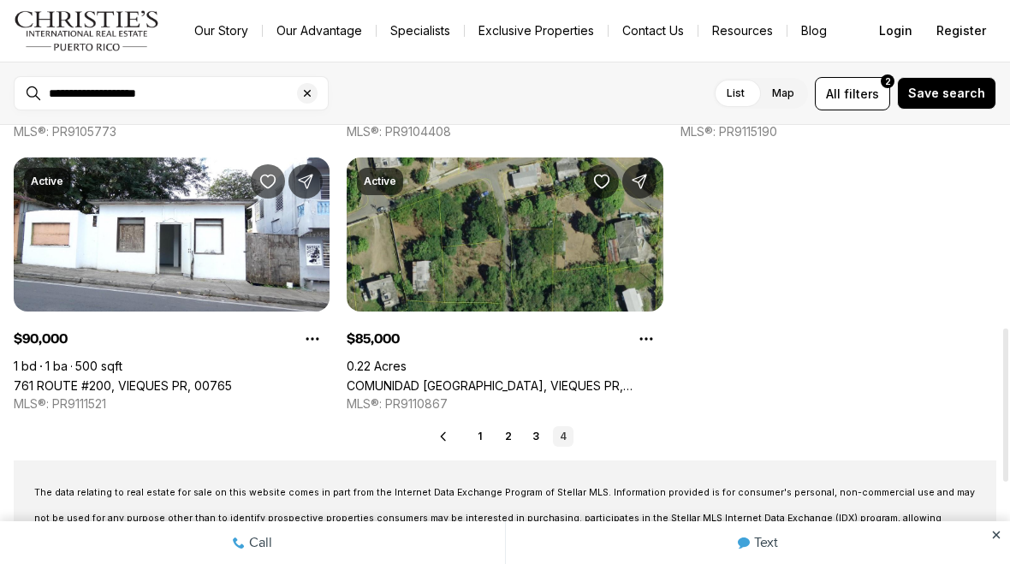
click at [229, 378] on link "761 ROUTE #200, VIEQUES PR, 00765" at bounding box center [123, 385] width 218 height 15
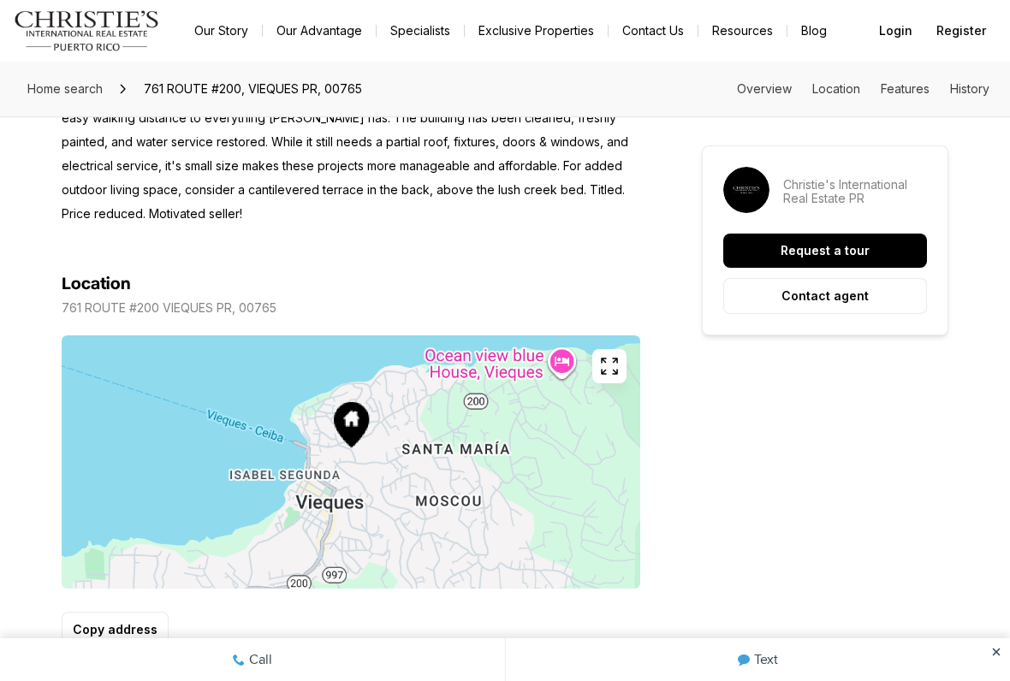
scroll to position [892, 0]
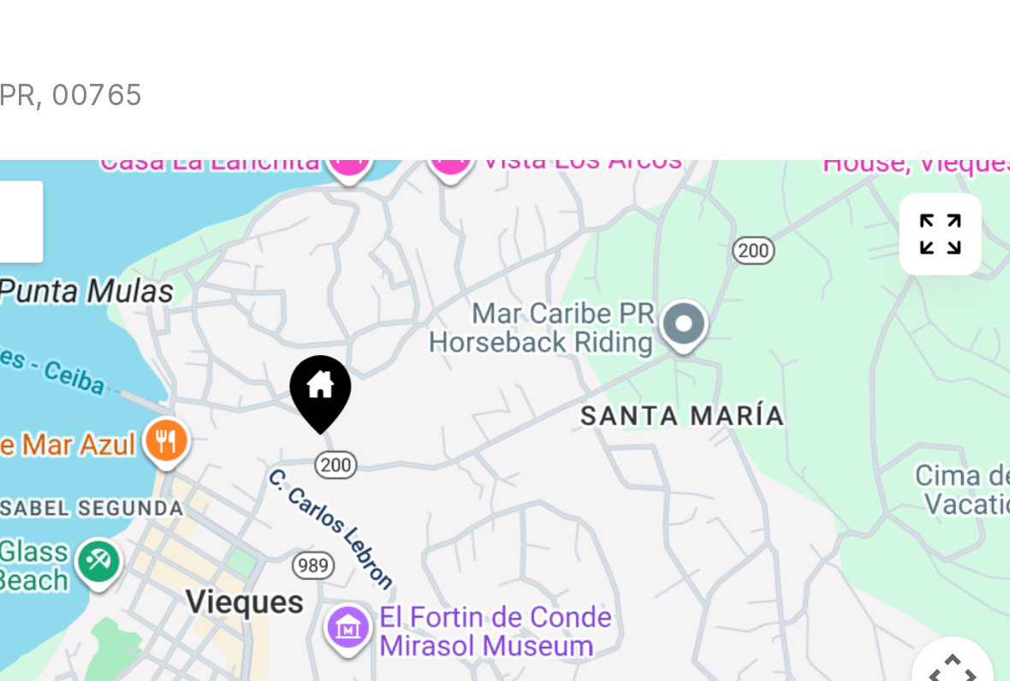
click at [338, 408] on icon at bounding box center [351, 424] width 26 height 33
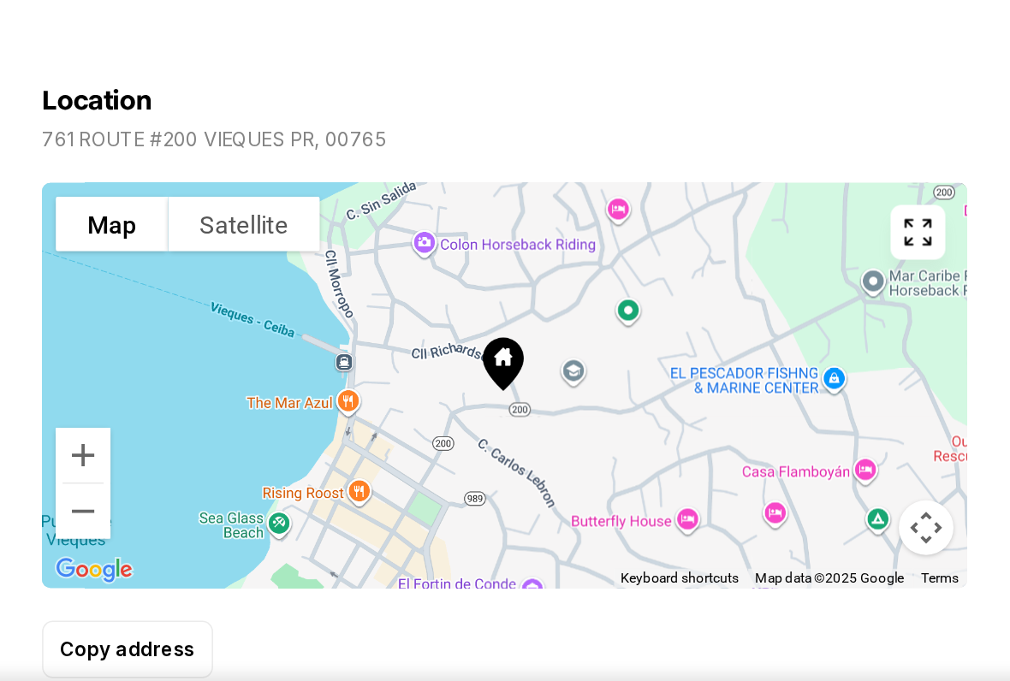
click at [199, 327] on div at bounding box center [351, 453] width 578 height 253
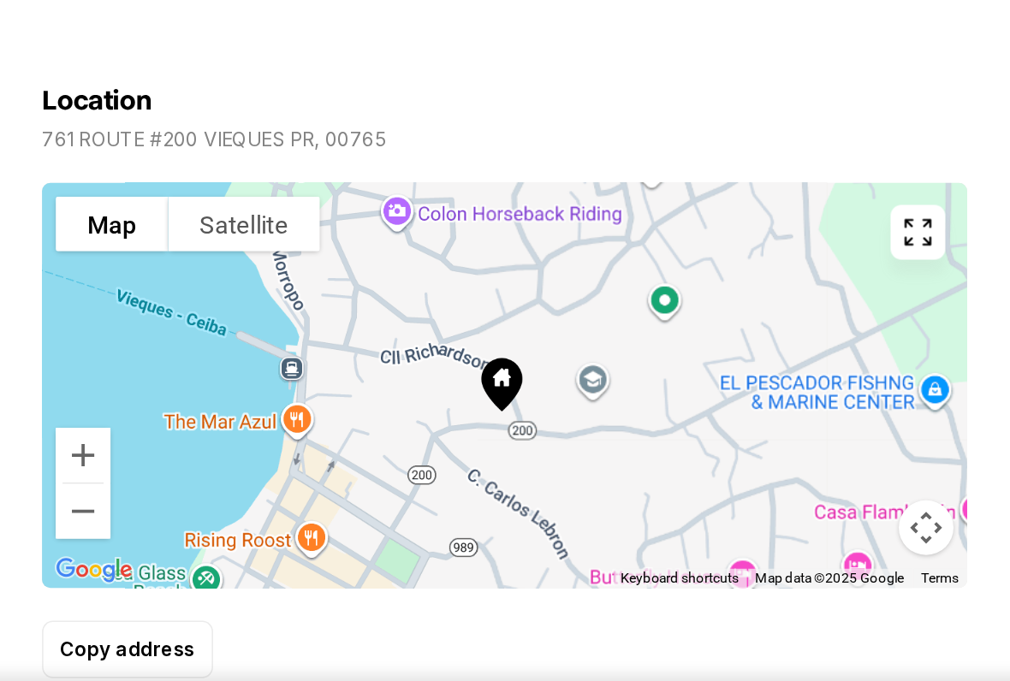
click at [336, 436] on icon at bounding box center [349, 452] width 26 height 33
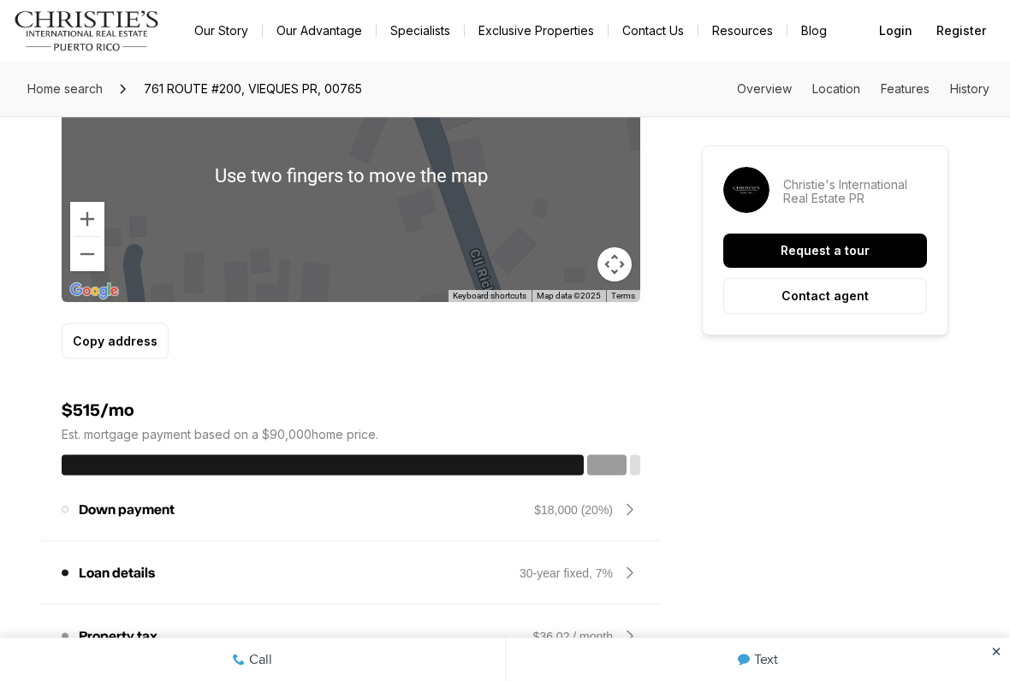
scroll to position [1170, 0]
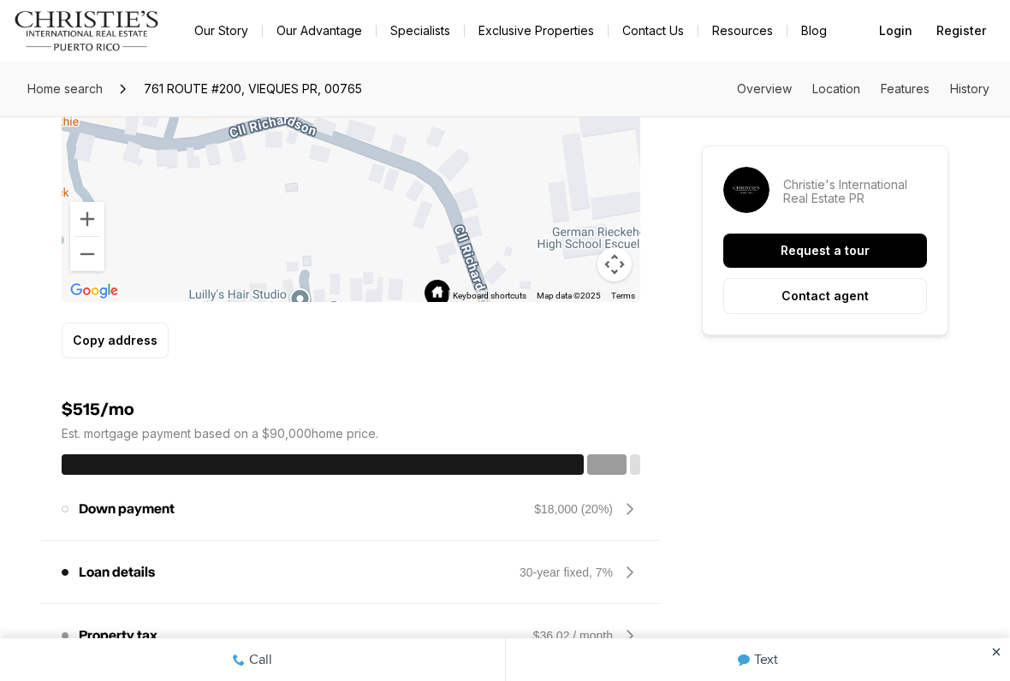
click at [619, 268] on button "Map camera controls" at bounding box center [614, 264] width 34 height 34
click at [626, 275] on button "Map camera controls" at bounding box center [614, 264] width 34 height 34
click at [625, 271] on button "Map camera controls" at bounding box center [614, 264] width 34 height 34
click at [536, 274] on button "Move down" at bounding box center [529, 264] width 34 height 34
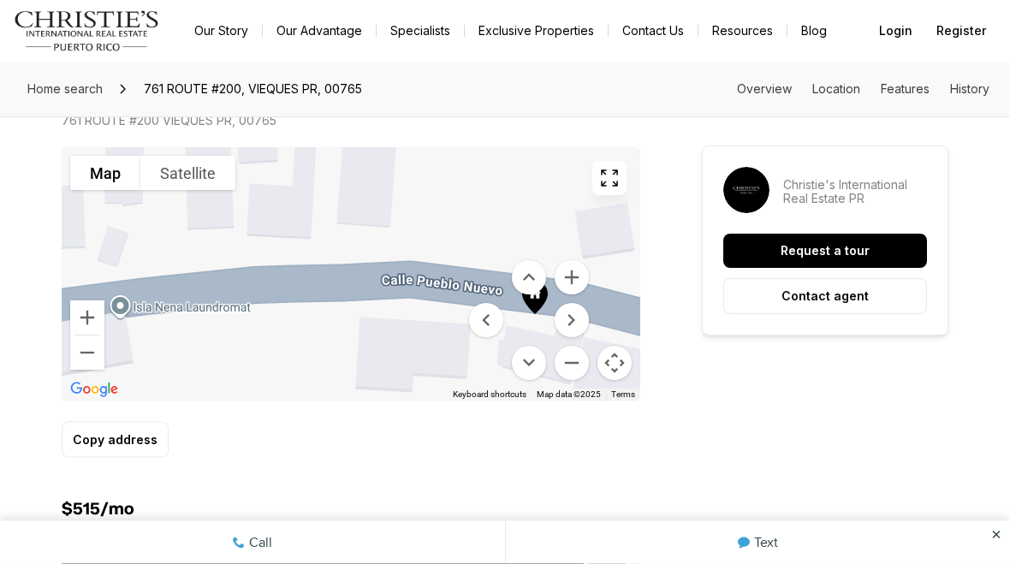
scroll to position [1055, 0]
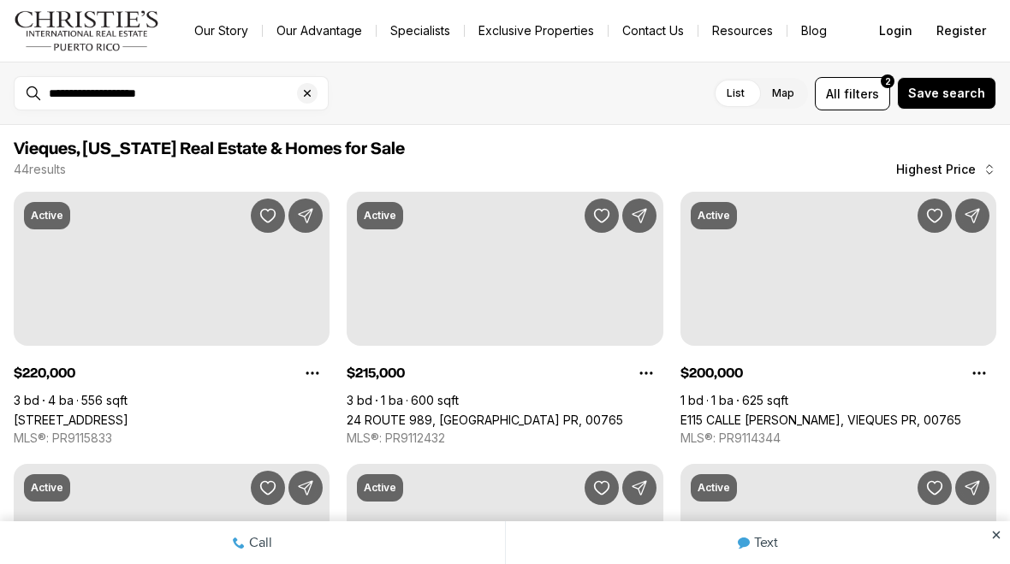
scroll to position [578, 0]
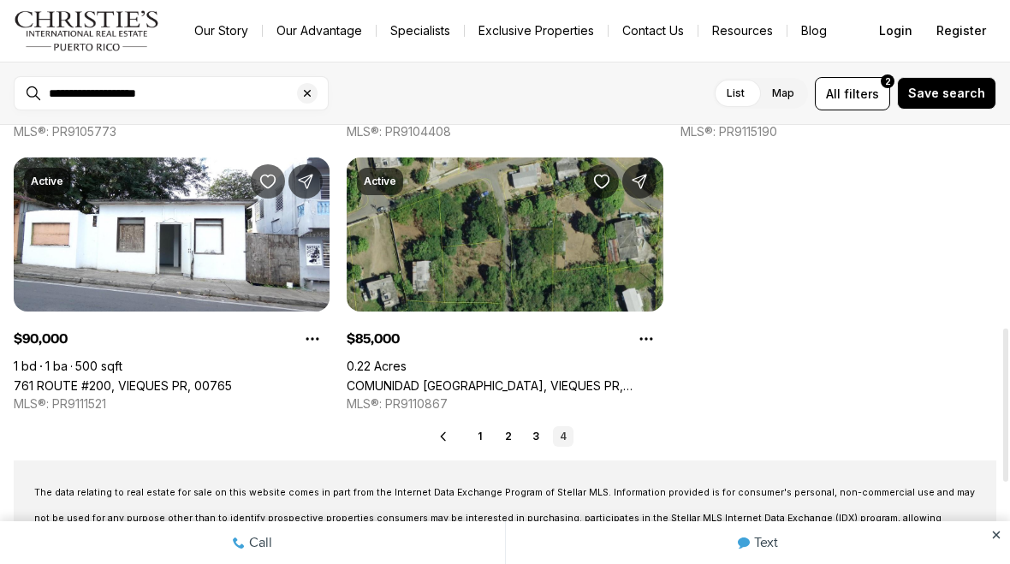
click at [232, 378] on link "761 ROUTE #200, VIEQUES PR, 00765" at bounding box center [123, 385] width 218 height 15
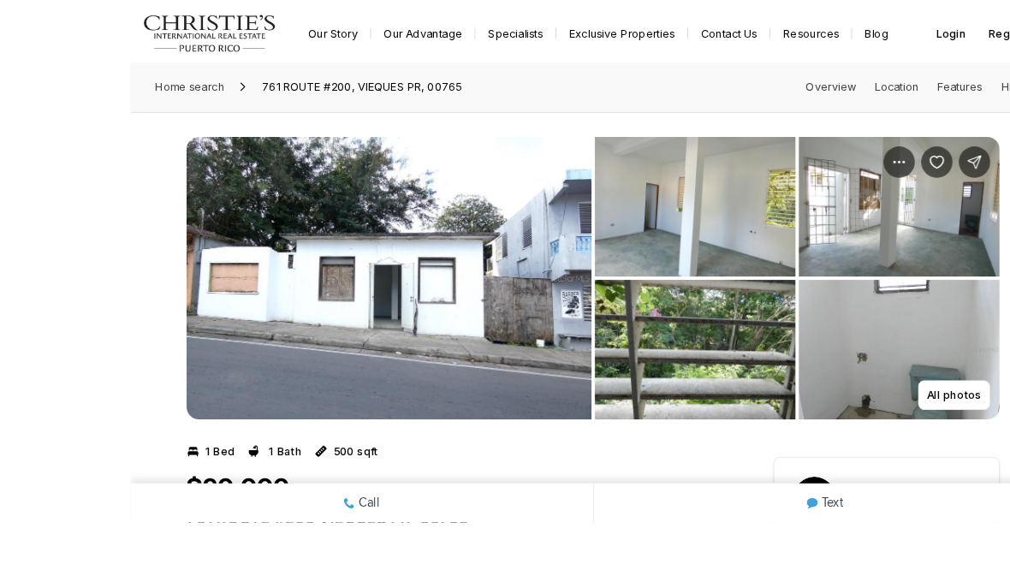
scroll to position [20, 0]
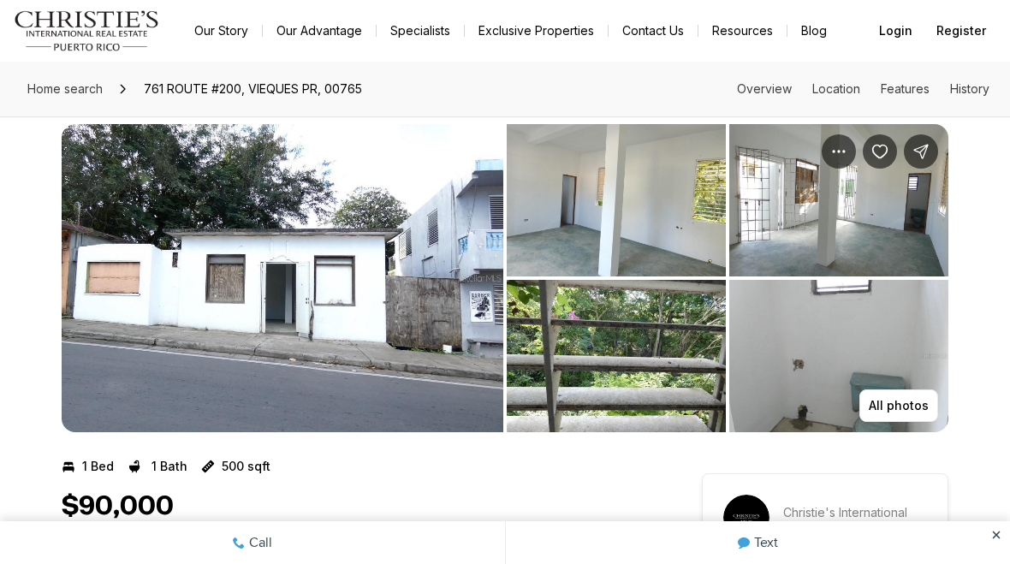
click at [591, 206] on img "View image gallery" at bounding box center [616, 200] width 219 height 152
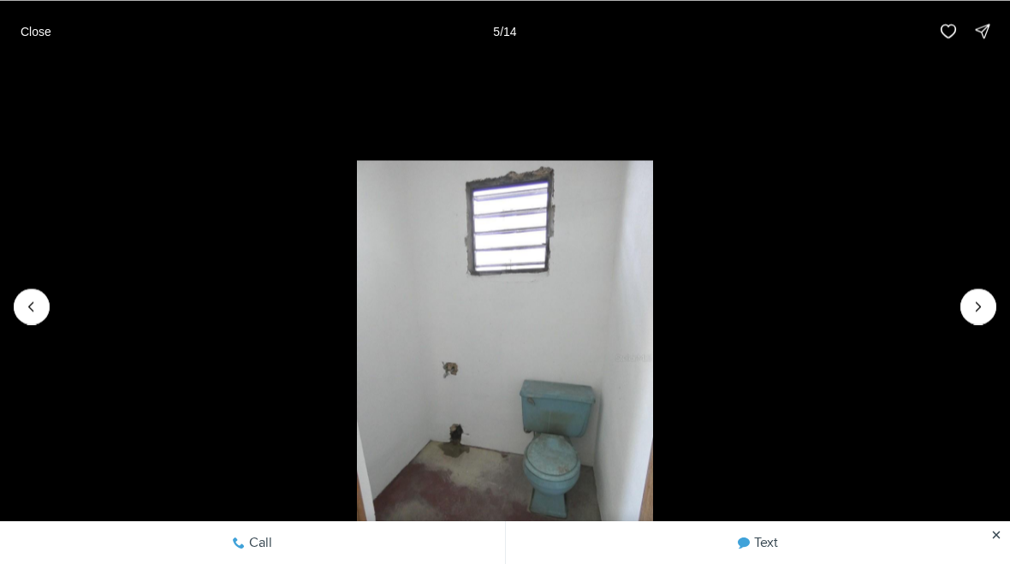
click at [978, 305] on icon "Next slide" at bounding box center [978, 306] width 17 height 17
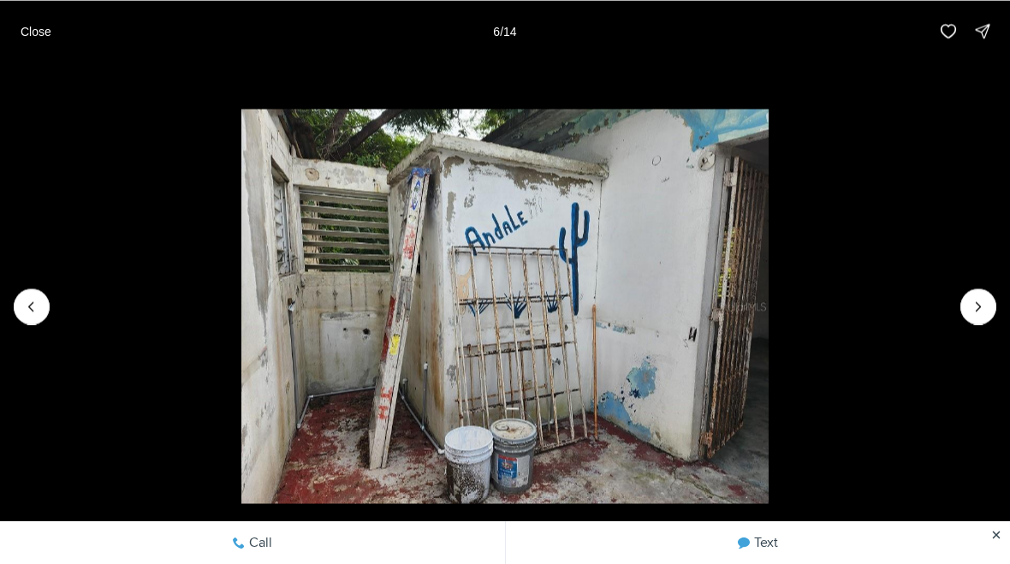
click at [47, 291] on li "6 of 14" at bounding box center [505, 306] width 1010 height 489
click at [63, 308] on li "6 of 14" at bounding box center [505, 306] width 1010 height 489
click at [63, 307] on li "6 of 14" at bounding box center [505, 306] width 1010 height 489
click at [54, 304] on li "6 of 14" at bounding box center [505, 306] width 1010 height 489
click at [48, 37] on p "Close" at bounding box center [36, 31] width 31 height 14
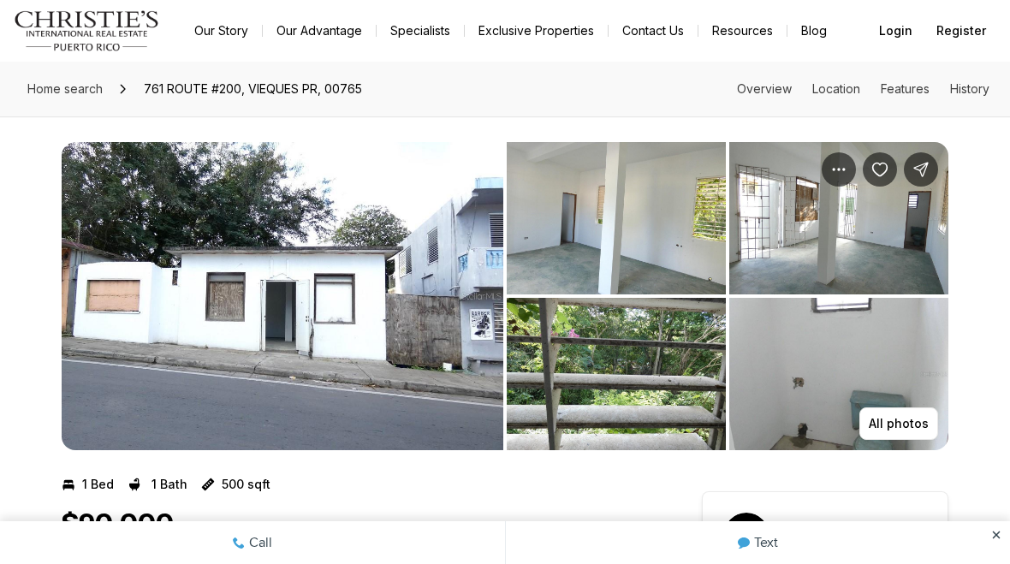
scroll to position [0, 0]
